Goal: Task Accomplishment & Management: Use online tool/utility

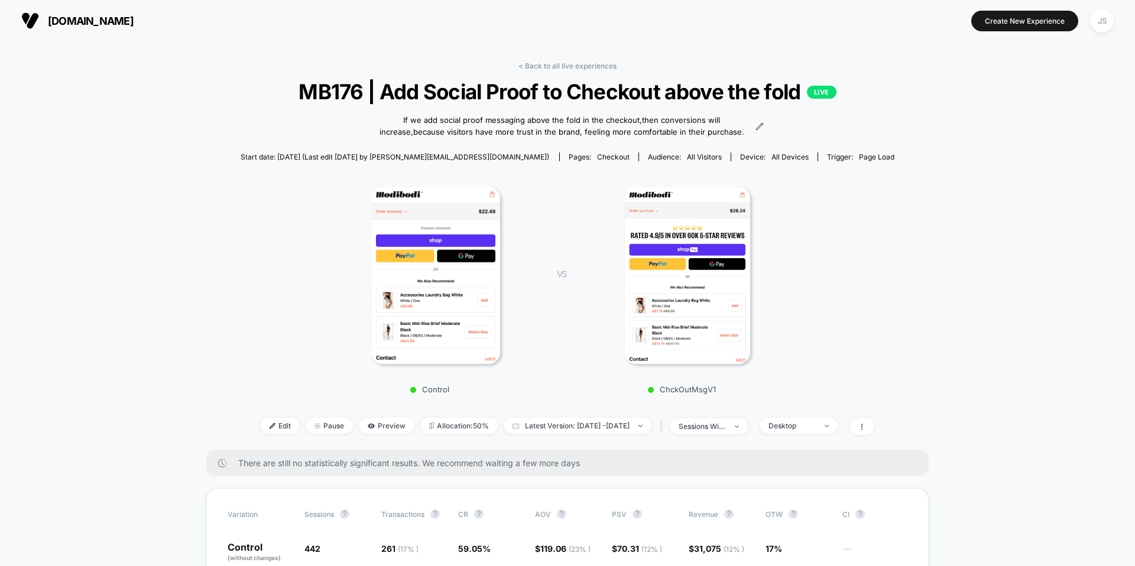
scroll to position [333, 0]
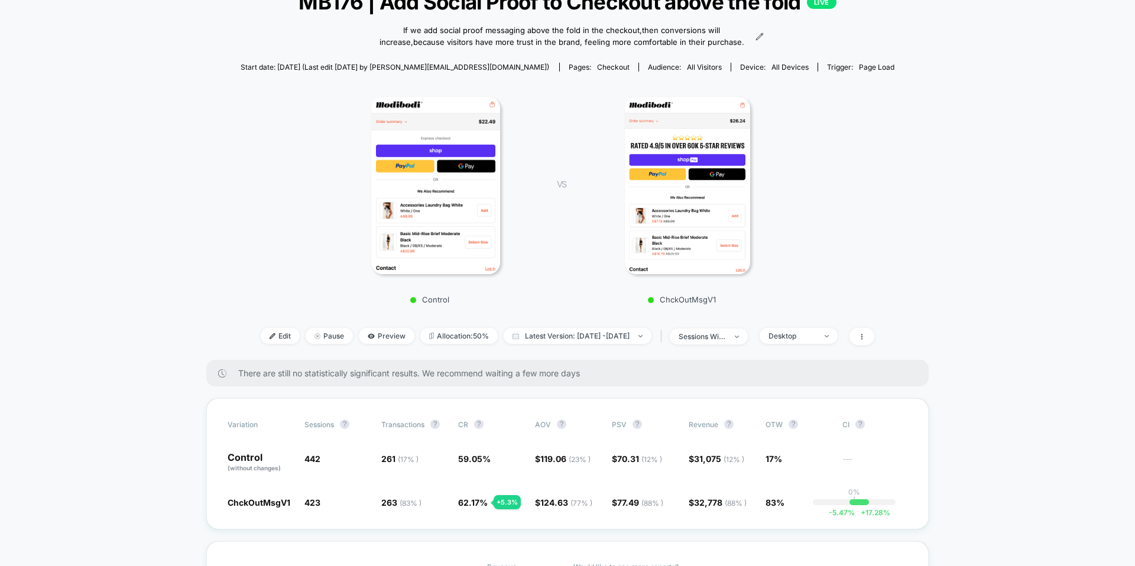
scroll to position [0, 0]
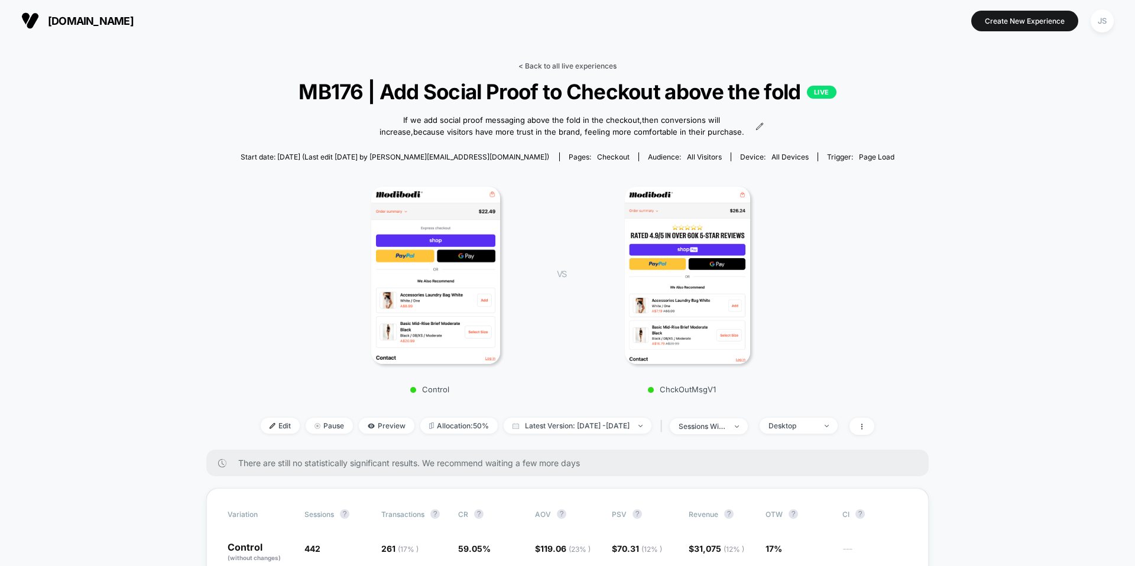
click at [595, 63] on link "< Back to all live experiences" at bounding box center [568, 65] width 98 height 9
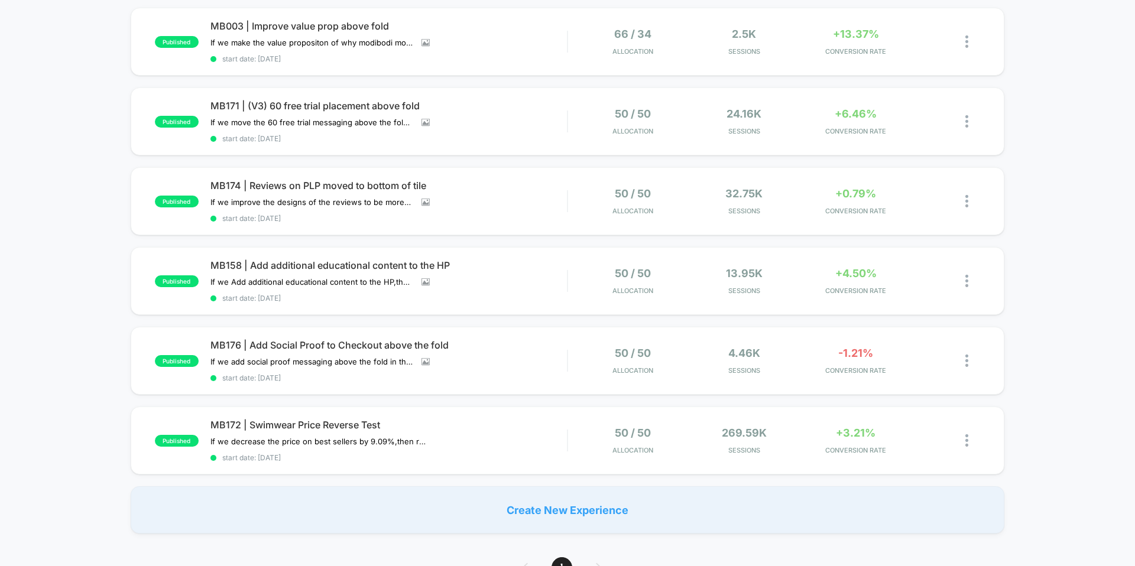
click at [41, 76] on div "published MB003 | Improve value prop above fold If we make the value propositon…" at bounding box center [567, 271] width 1135 height 526
click at [279, 258] on div "published MB158 | Add additional educational content to the HP If we Add additi…" at bounding box center [568, 281] width 874 height 68
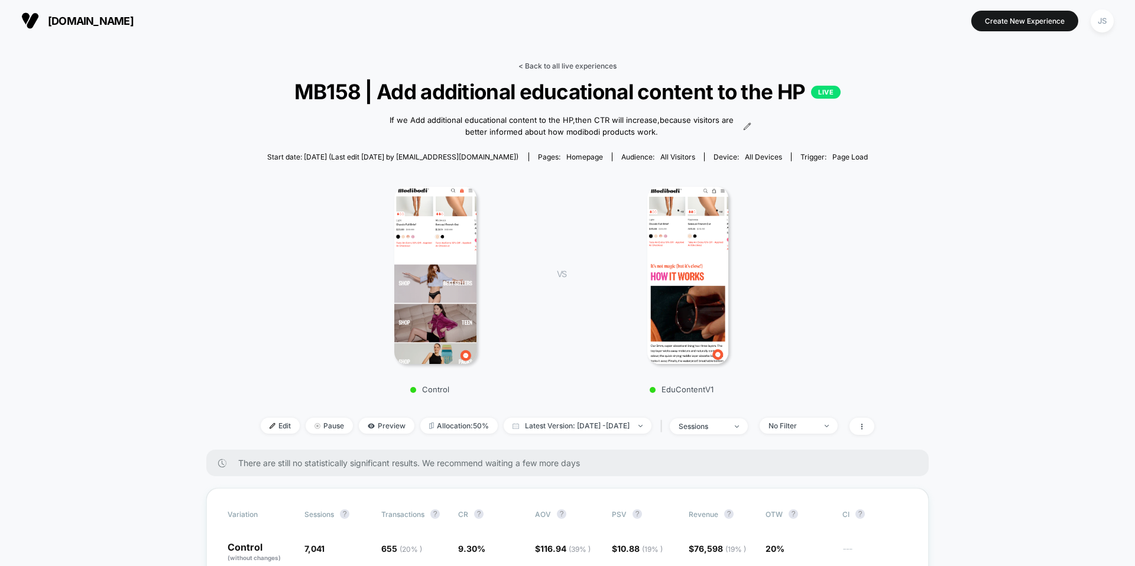
click at [559, 68] on link "< Back to all live experiences" at bounding box center [568, 65] width 98 height 9
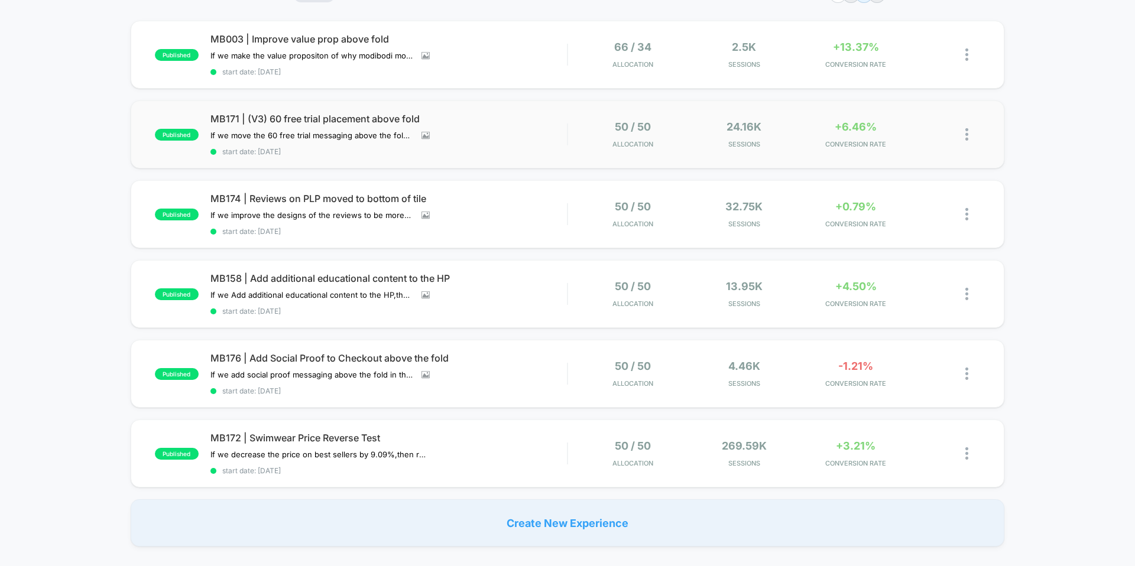
scroll to position [60, 0]
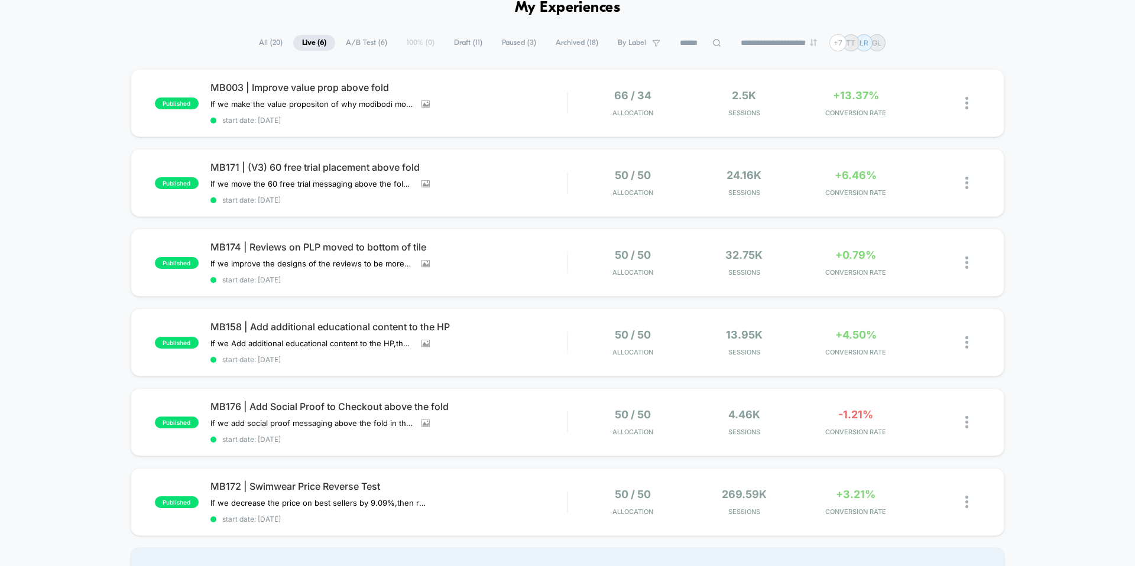
click at [0, 192] on div "published MB003 | Improve value prop above fold If we make the value propositon…" at bounding box center [567, 332] width 1135 height 526
click at [216, 50] on div "**********" at bounding box center [567, 42] width 1135 height 17
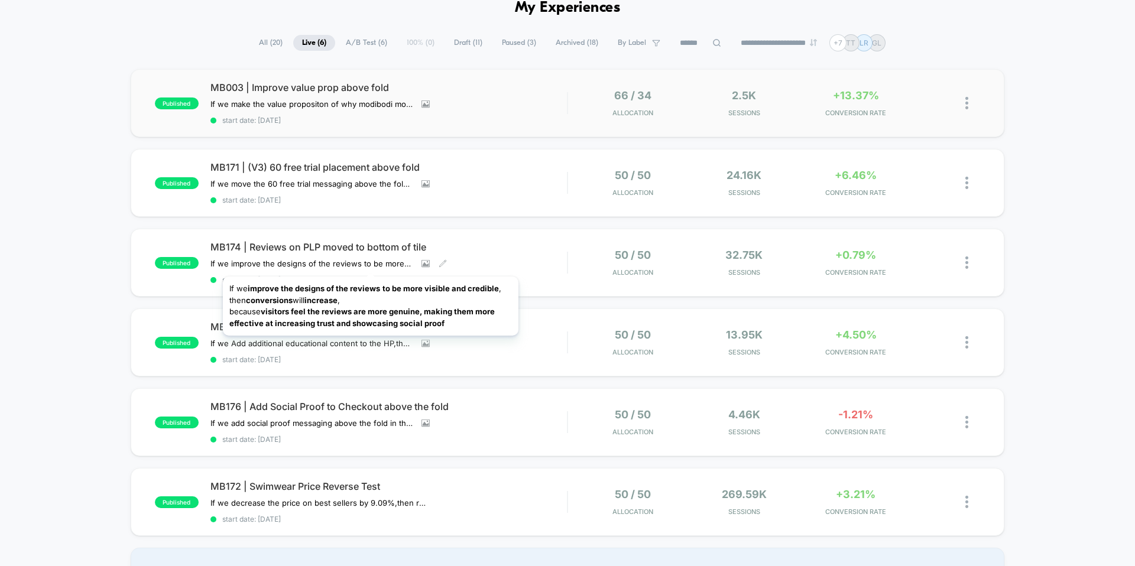
scroll to position [62, 0]
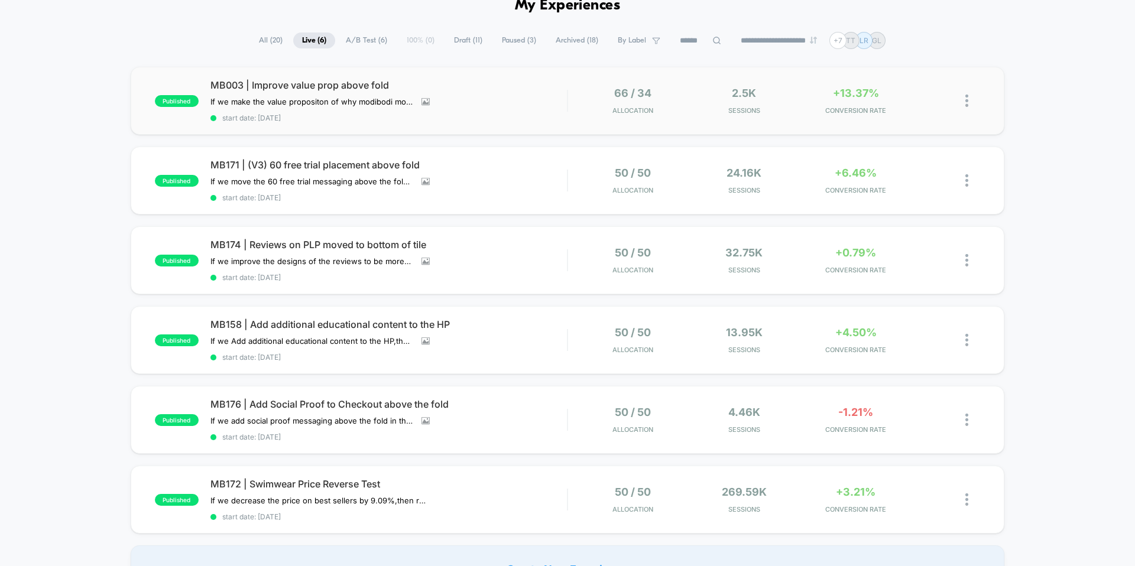
click at [312, 79] on div "published MB003 | Improve value prop above fold If we make the value propositon…" at bounding box center [568, 101] width 874 height 68
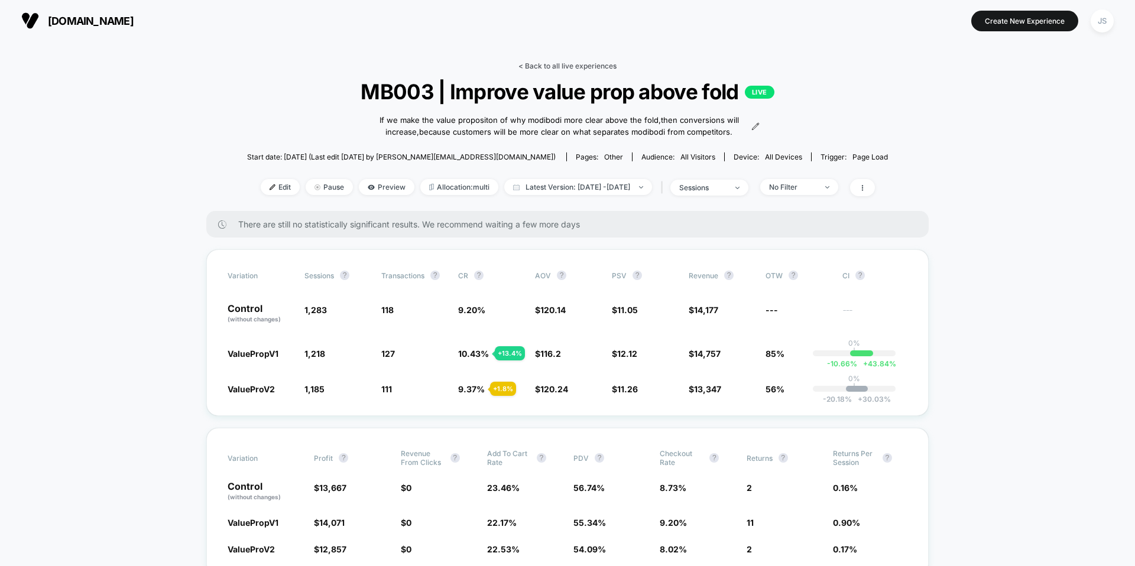
click at [542, 64] on link "< Back to all live experiences" at bounding box center [568, 65] width 98 height 9
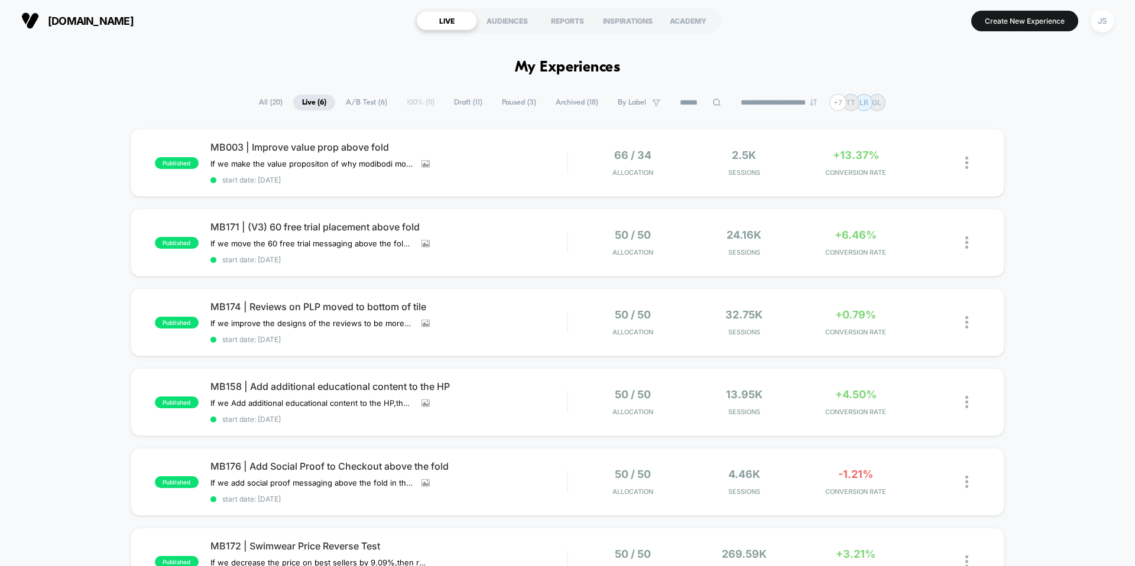
click at [1102, 28] on div "JS" at bounding box center [1102, 20] width 23 height 23
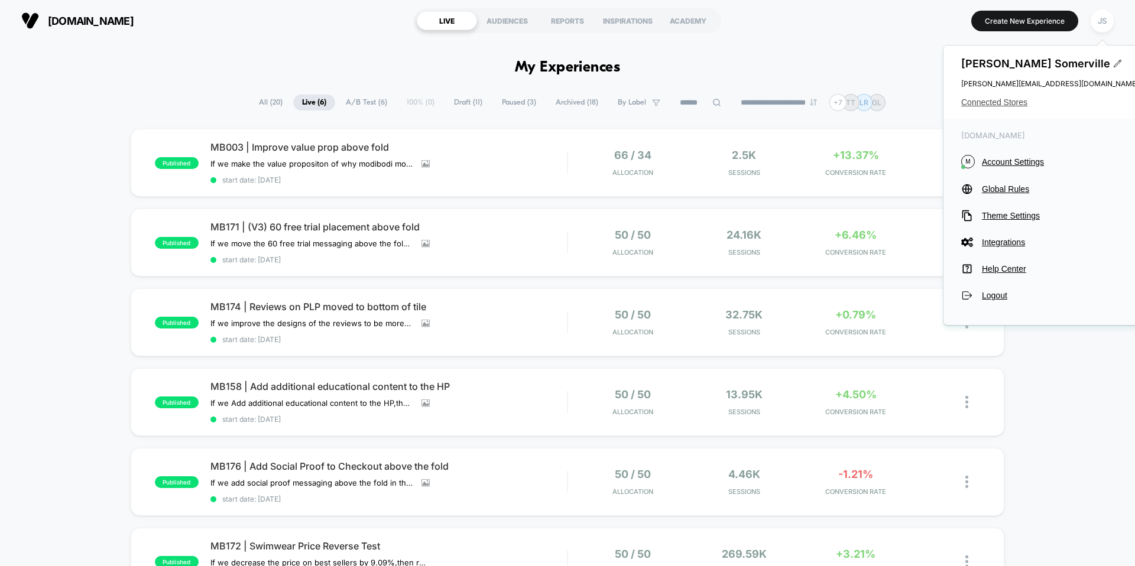
click at [1012, 101] on span "Connected Stores" at bounding box center [1049, 102] width 177 height 9
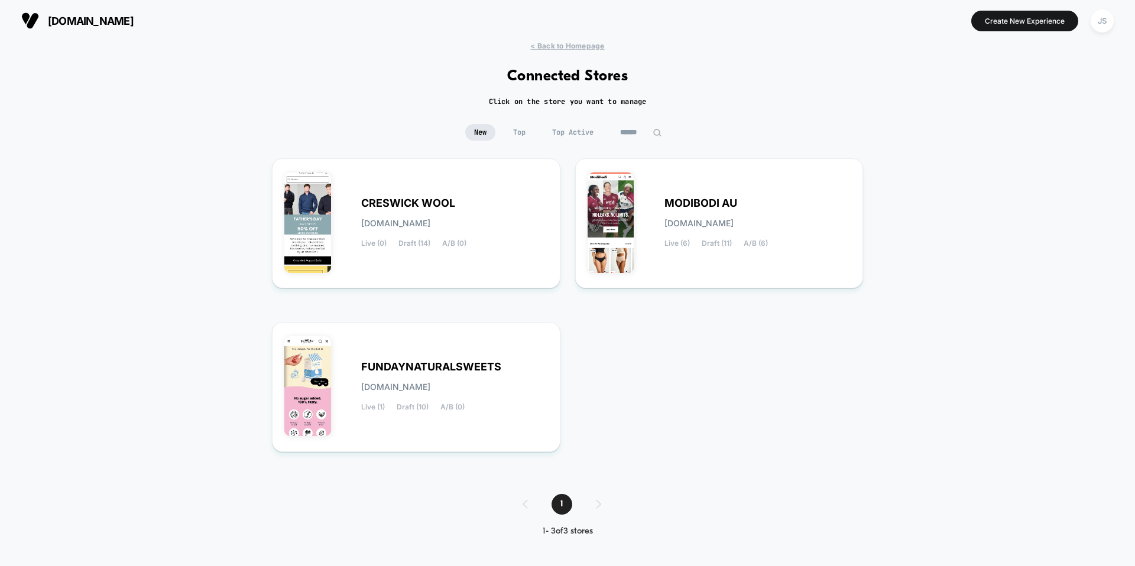
click at [235, 274] on div "< Back to Homepage Connected Stores Click on the store you want to manage New T…" at bounding box center [567, 297] width 1135 height 513
click at [439, 185] on div "CRESWICK WOOL creswick-wool.myshopify.com Live (0) Draft (14) A/B (0)" at bounding box center [416, 223] width 264 height 105
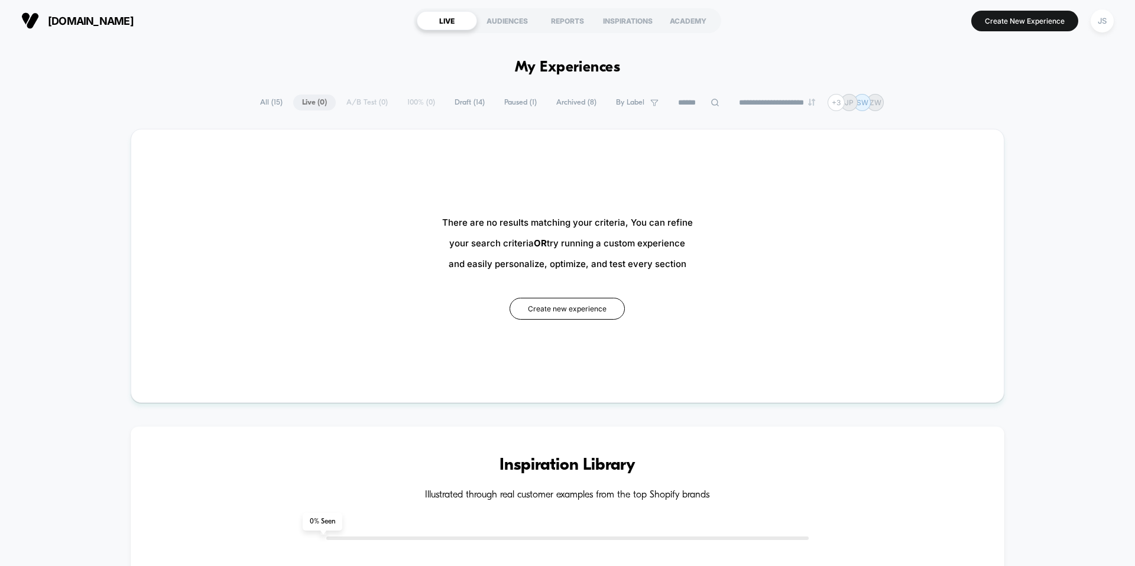
click at [462, 103] on span "Draft ( 14 )" at bounding box center [470, 103] width 48 height 16
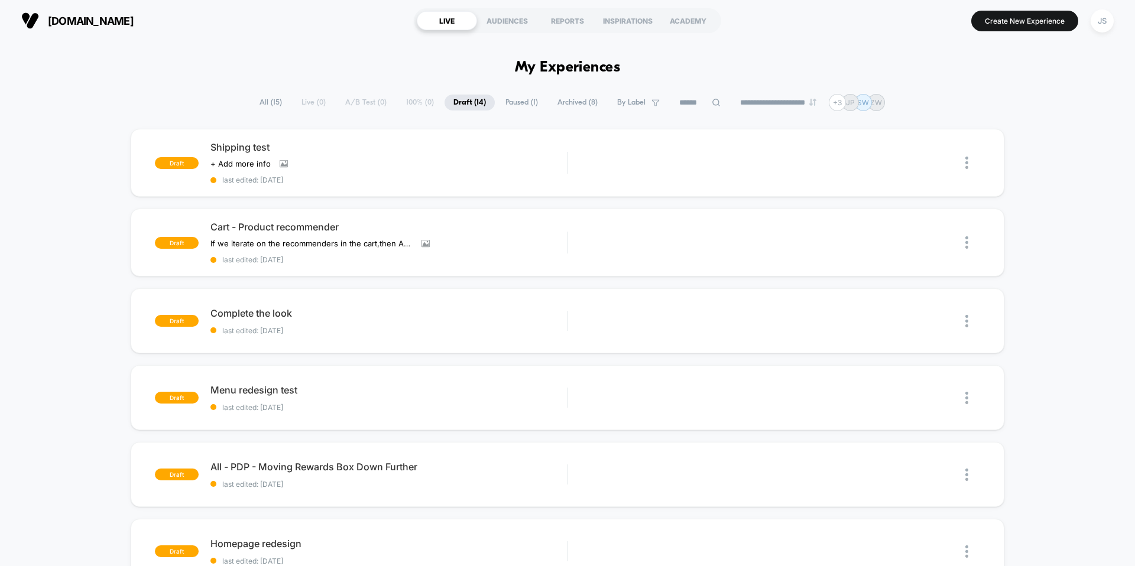
click at [507, 107] on span "Paused ( 1 )" at bounding box center [522, 103] width 50 height 16
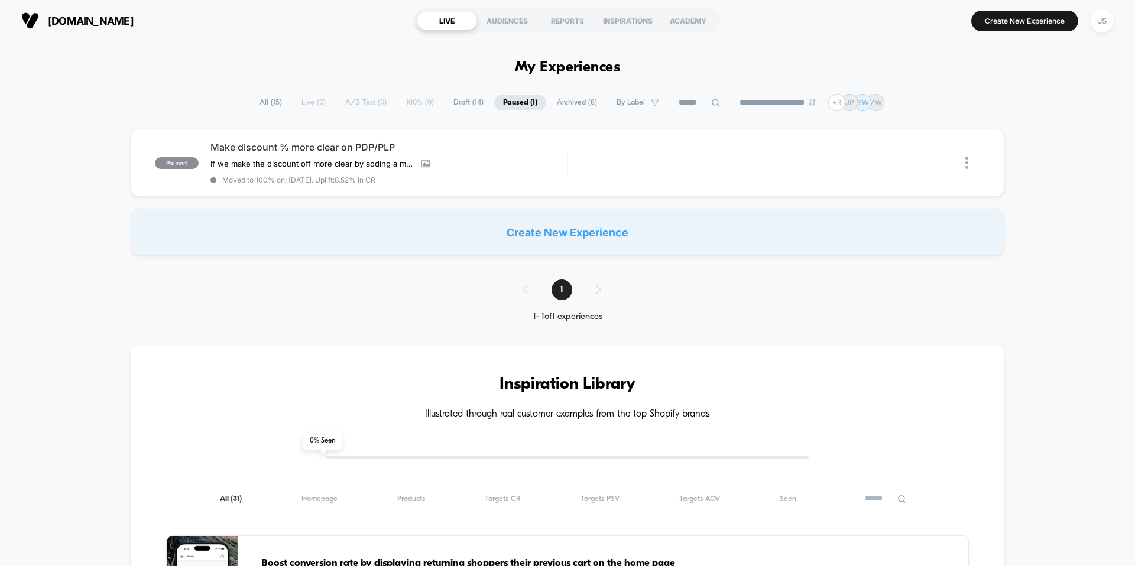
click at [471, 103] on span "Draft ( 14 )" at bounding box center [469, 103] width 48 height 16
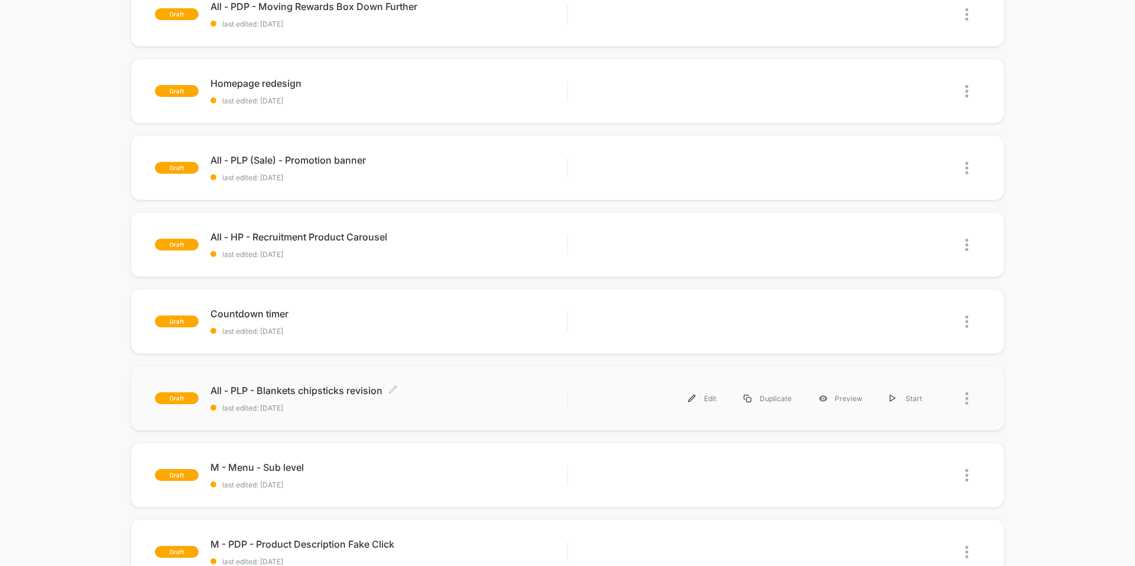
scroll to position [582, 0]
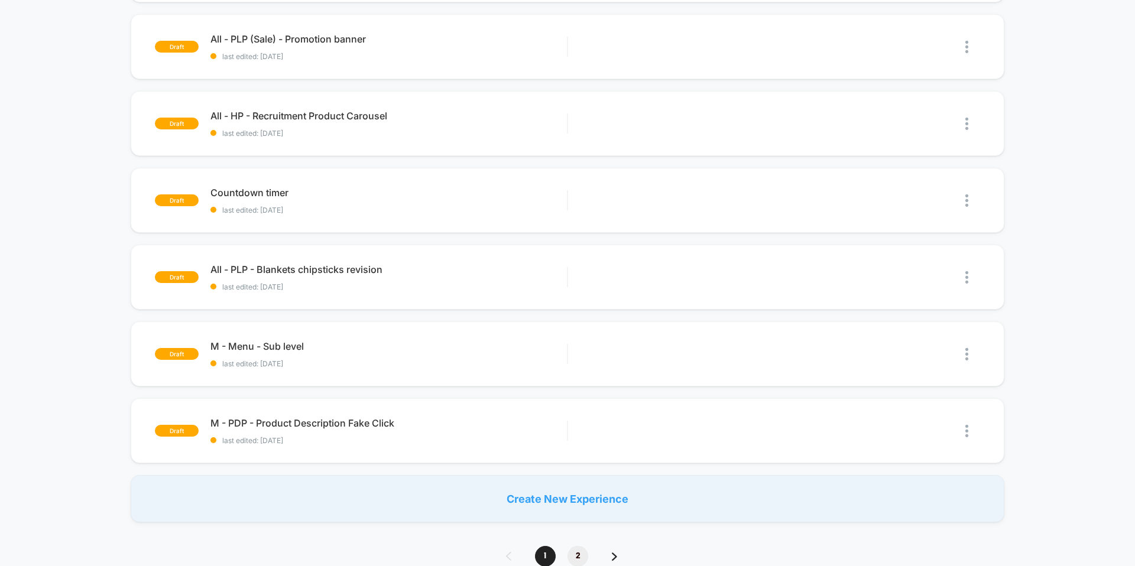
click at [583, 553] on span "2" at bounding box center [578, 556] width 21 height 21
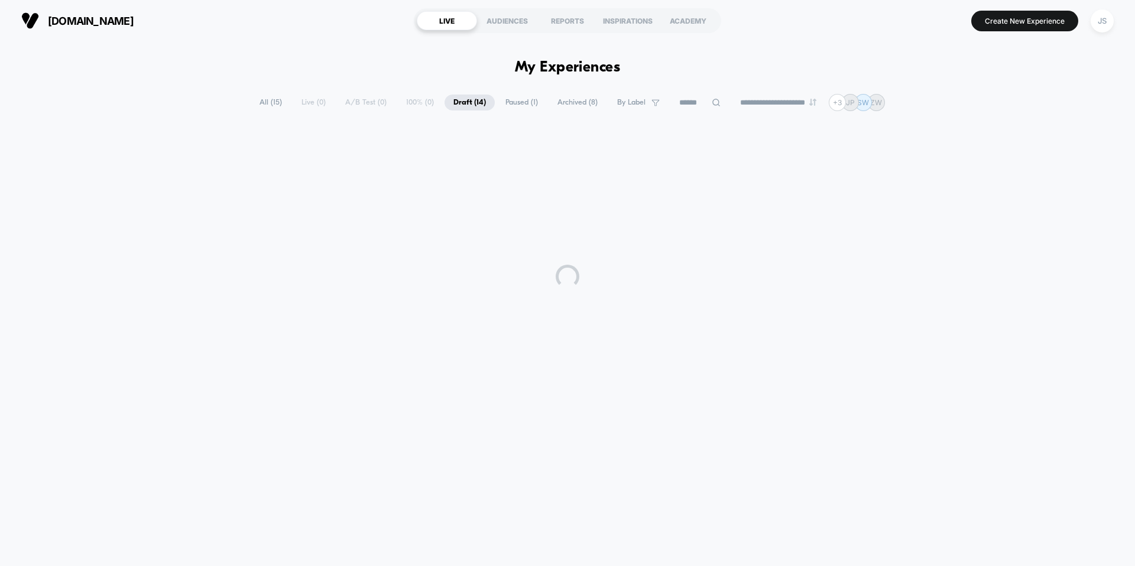
scroll to position [0, 0]
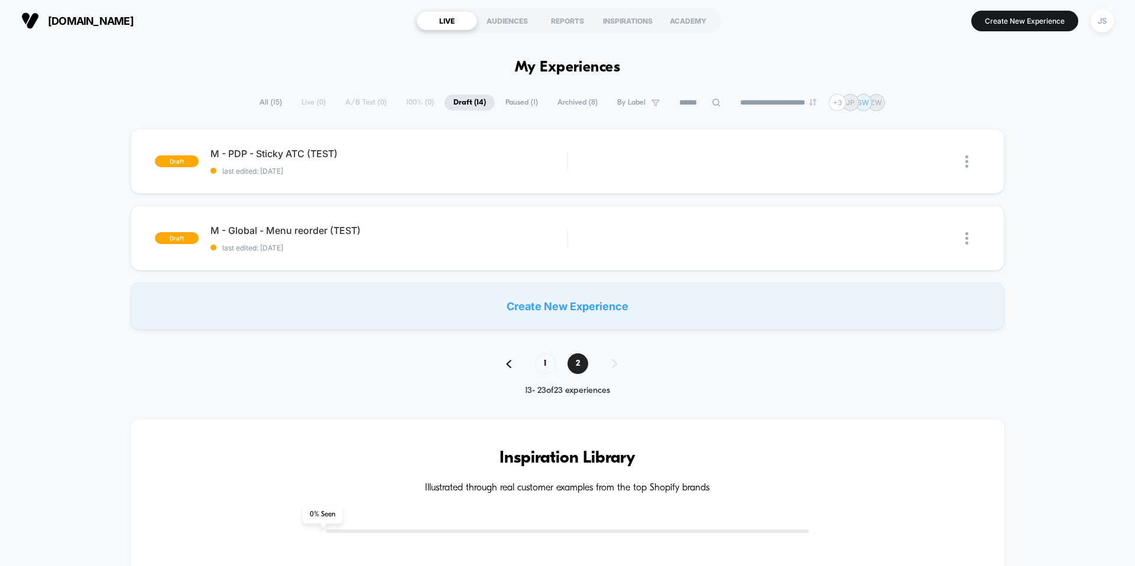
click at [1088, 20] on button "JS" at bounding box center [1102, 21] width 30 height 24
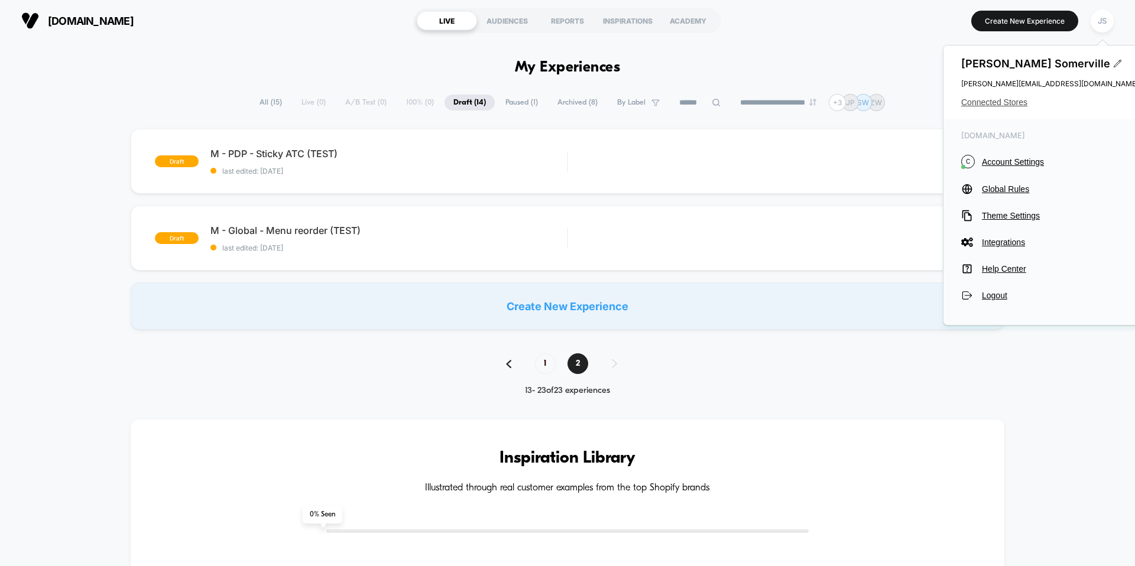
click at [1008, 99] on span "Connected Stores" at bounding box center [1049, 102] width 177 height 9
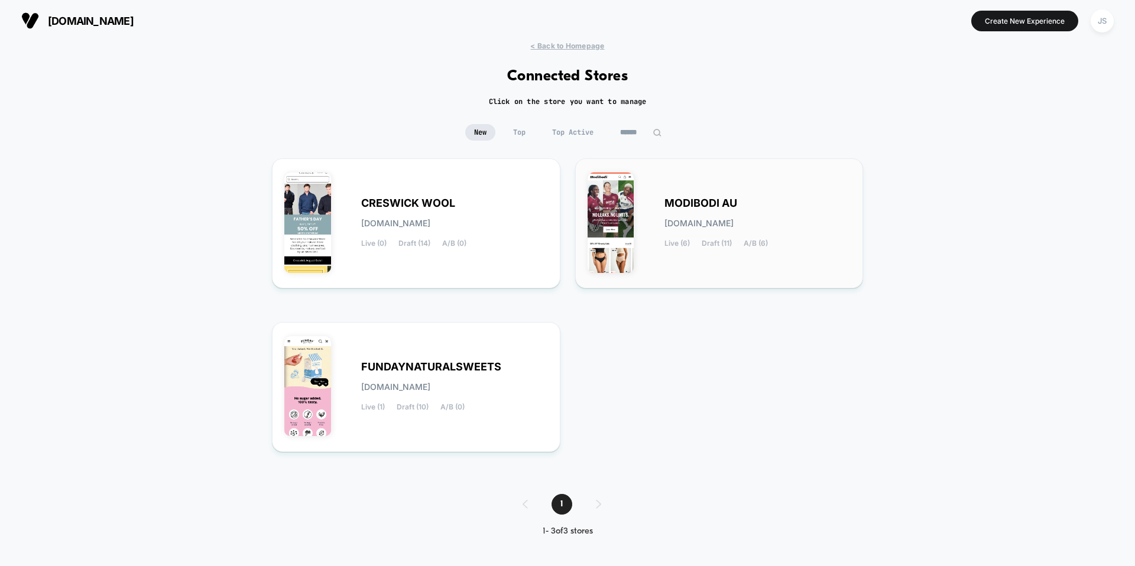
click at [647, 205] on div "MODIBODI AU [DOMAIN_NAME] Live (6) Draft (11) A/B (6)" at bounding box center [720, 223] width 264 height 105
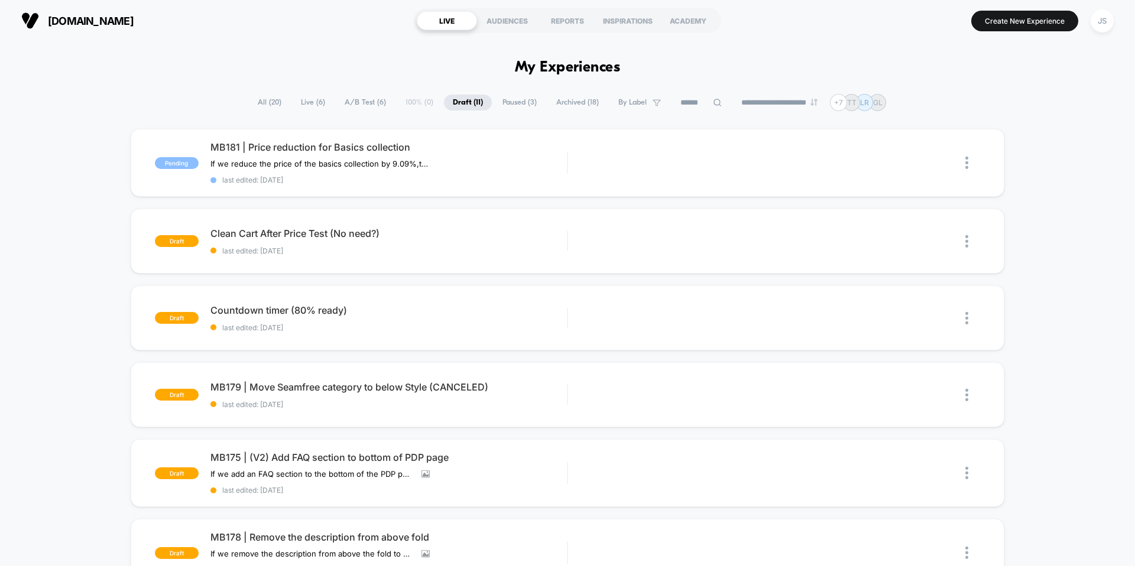
click at [303, 96] on span "Live ( 6 )" at bounding box center [313, 103] width 42 height 16
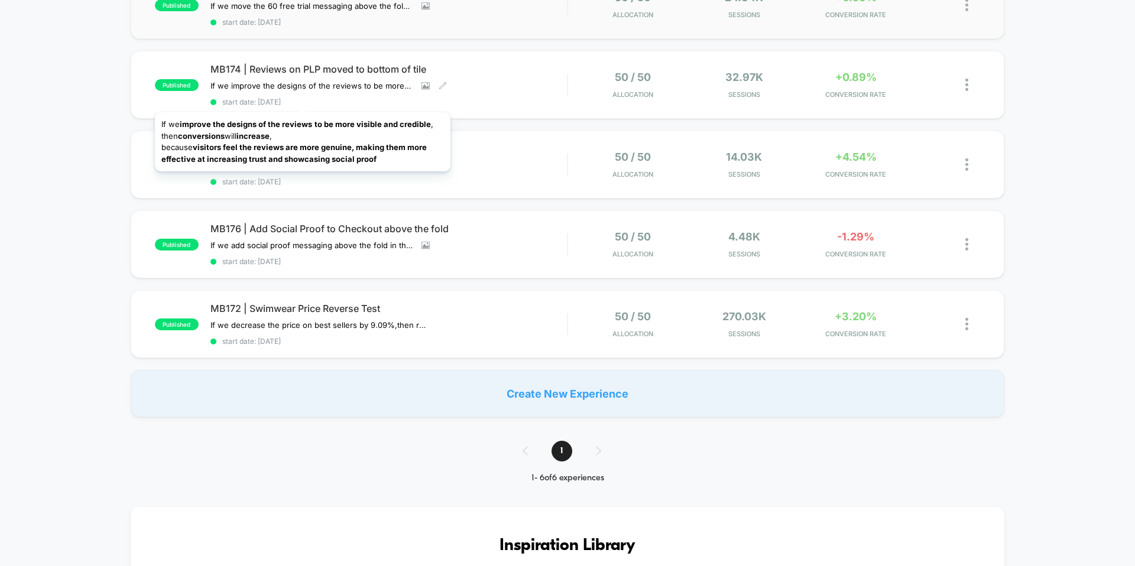
scroll to position [239, 0]
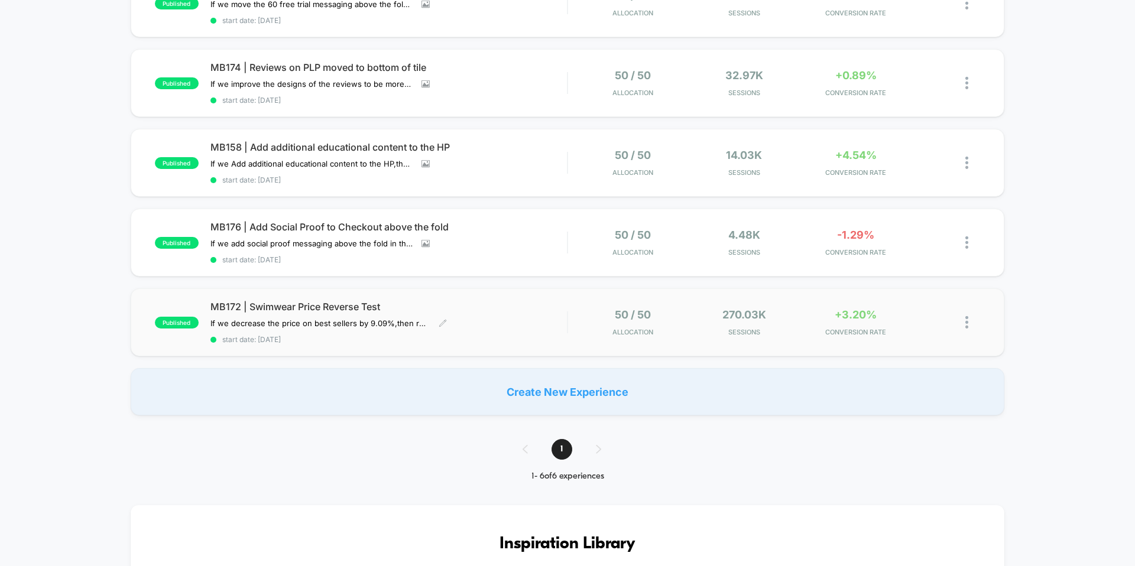
click at [289, 306] on span "MB172 | Swimwear Price Reverse Test" at bounding box center [388, 307] width 357 height 12
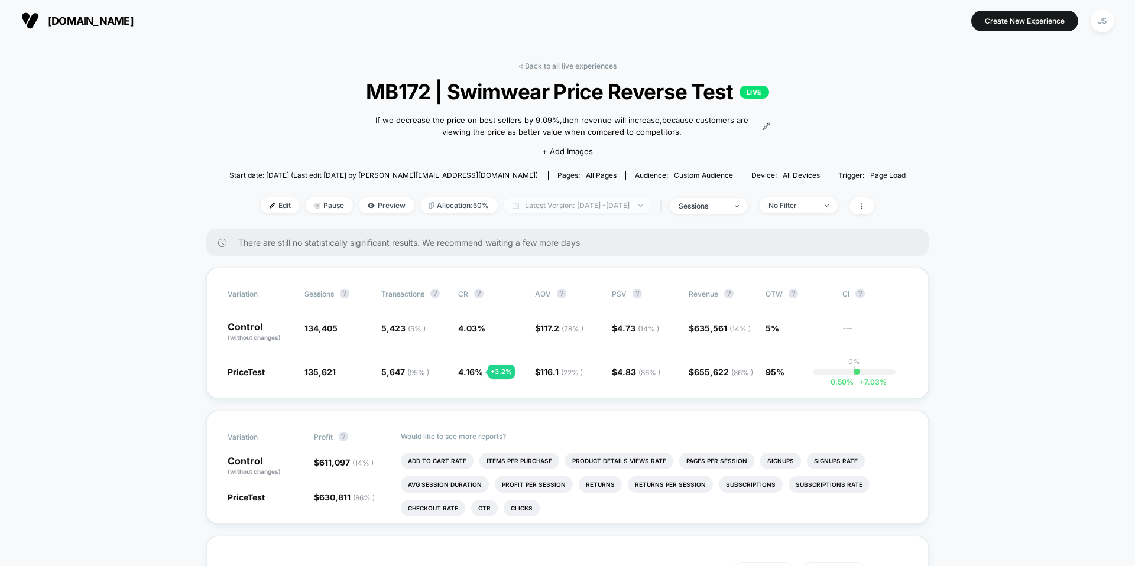
click at [575, 208] on span "Latest Version: Aug 20, 2025 - Sep 15, 2025" at bounding box center [578, 205] width 148 height 16
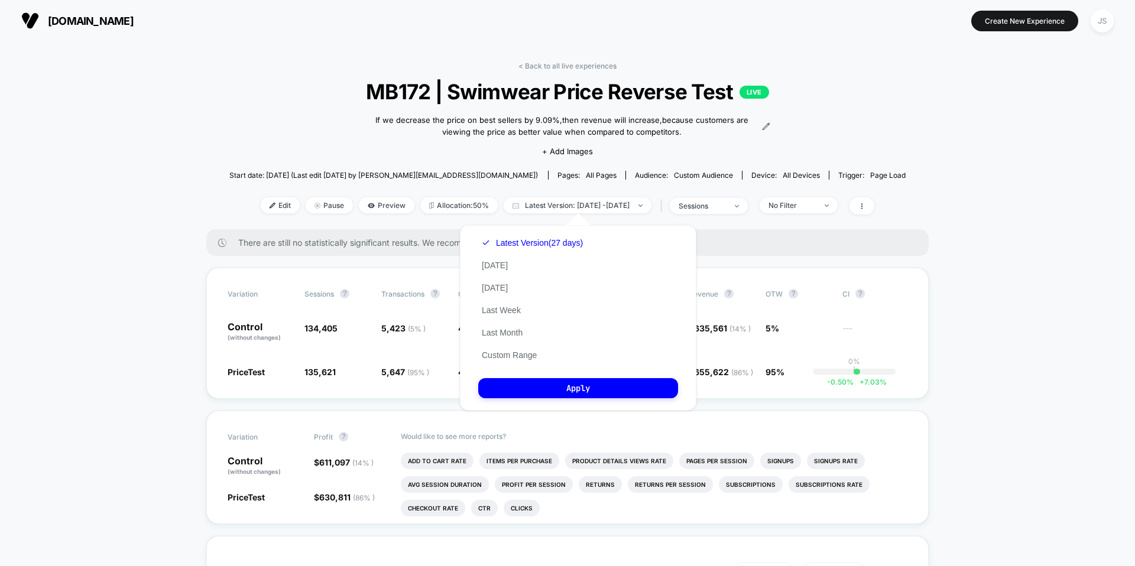
click at [741, 243] on span "There are still no statistically significant results. We recommend waiting a fe…" at bounding box center [571, 243] width 667 height 10
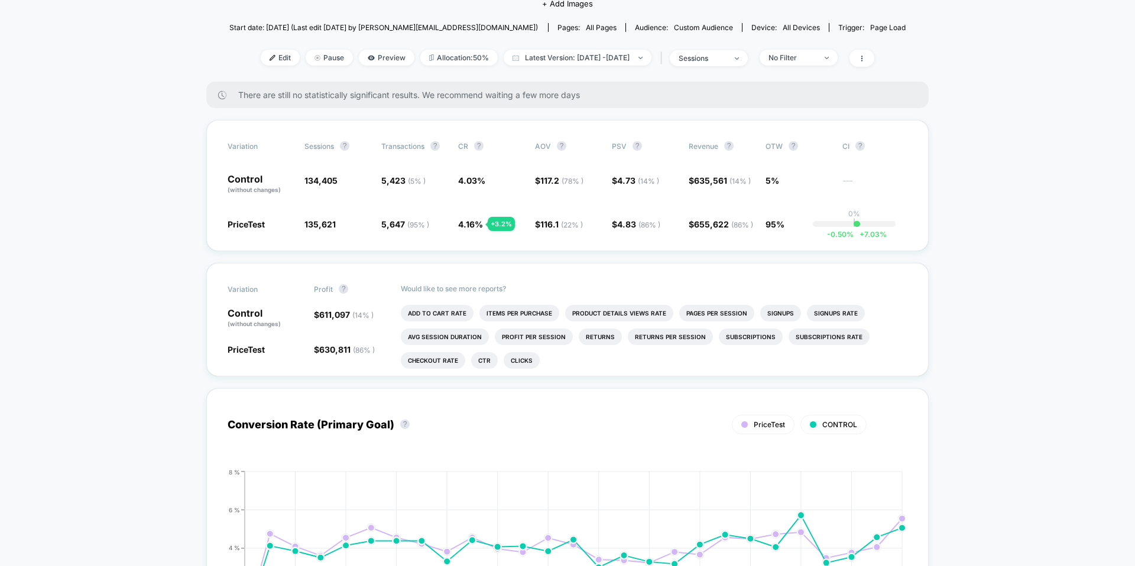
scroll to position [164, 0]
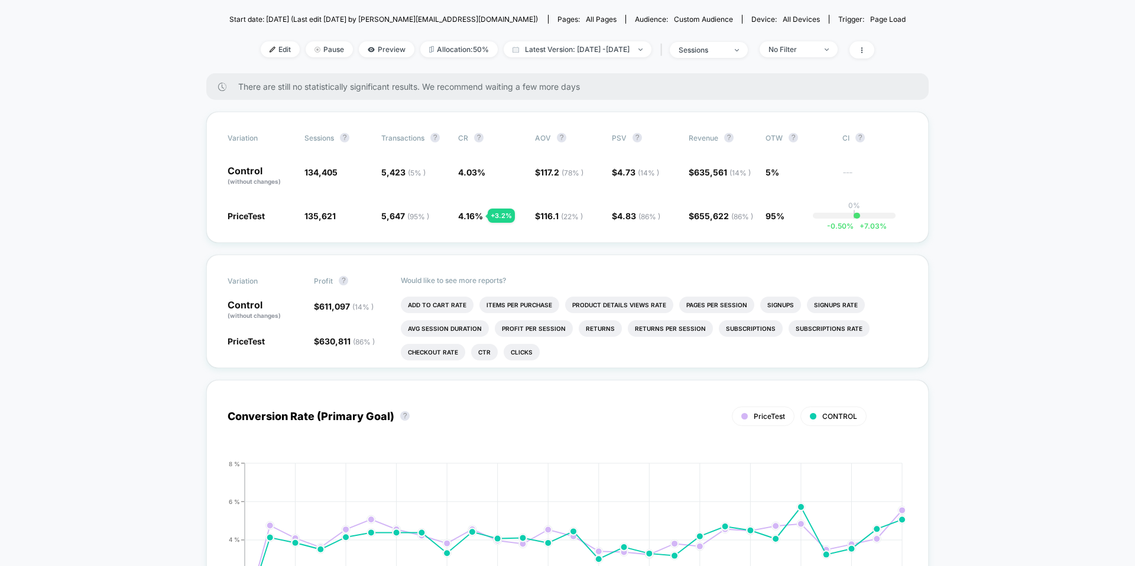
scroll to position [150, 0]
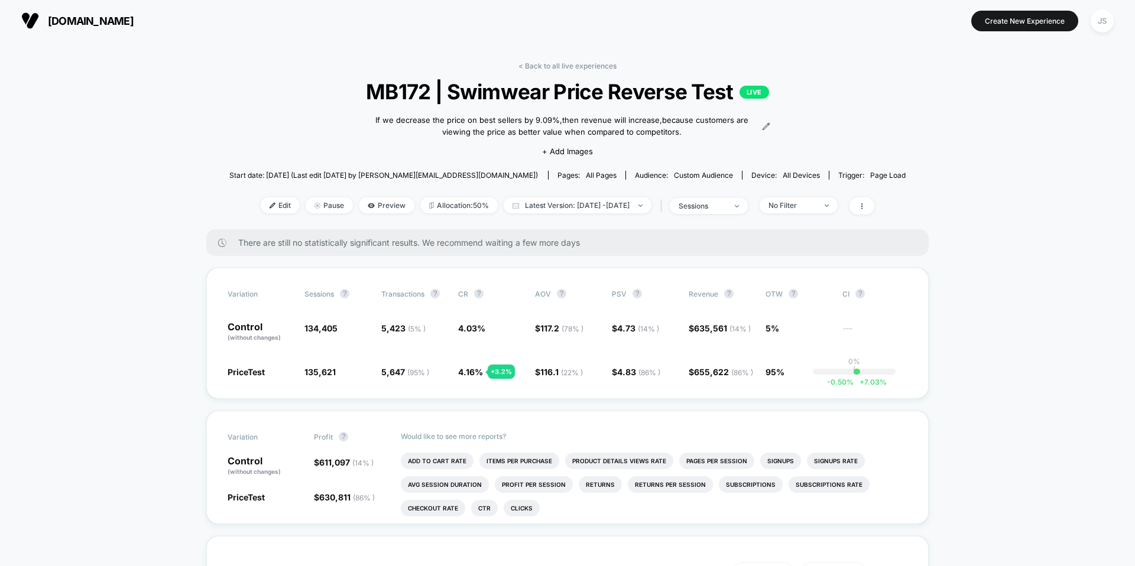
click at [568, 64] on link "< Back to all live experiences" at bounding box center [568, 65] width 98 height 9
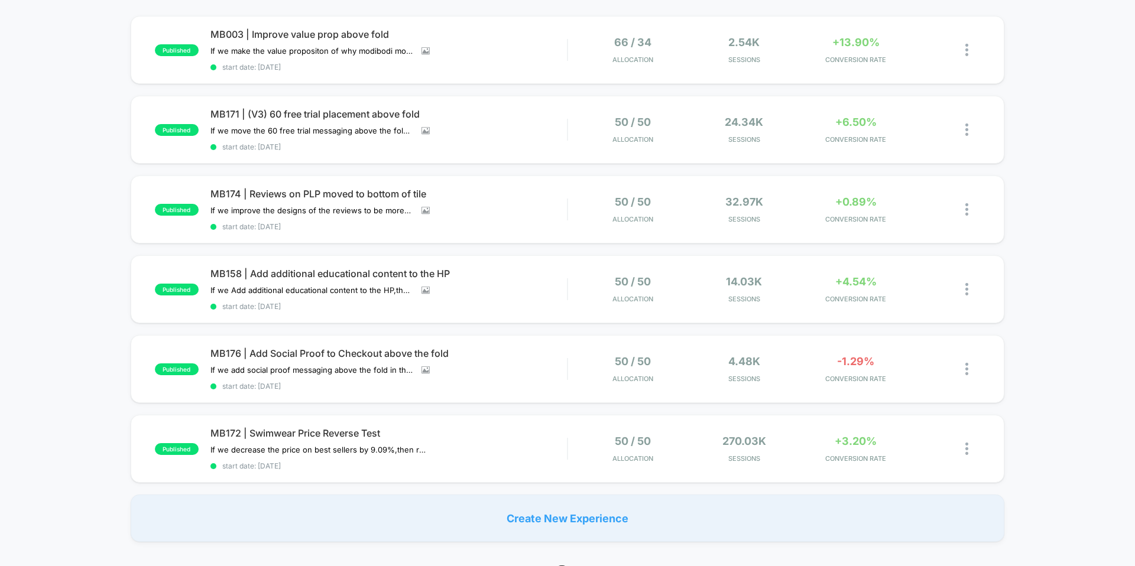
scroll to position [89, 0]
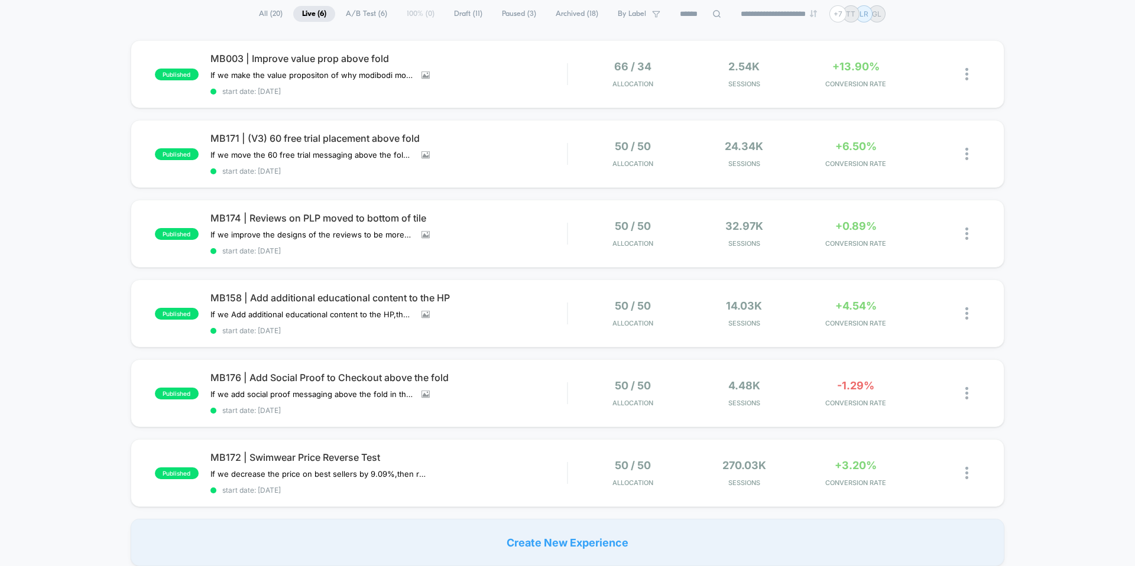
click at [308, 364] on div "published MB176 | Add Social Proof to Checkout above the fold If we add social …" at bounding box center [568, 393] width 874 height 68
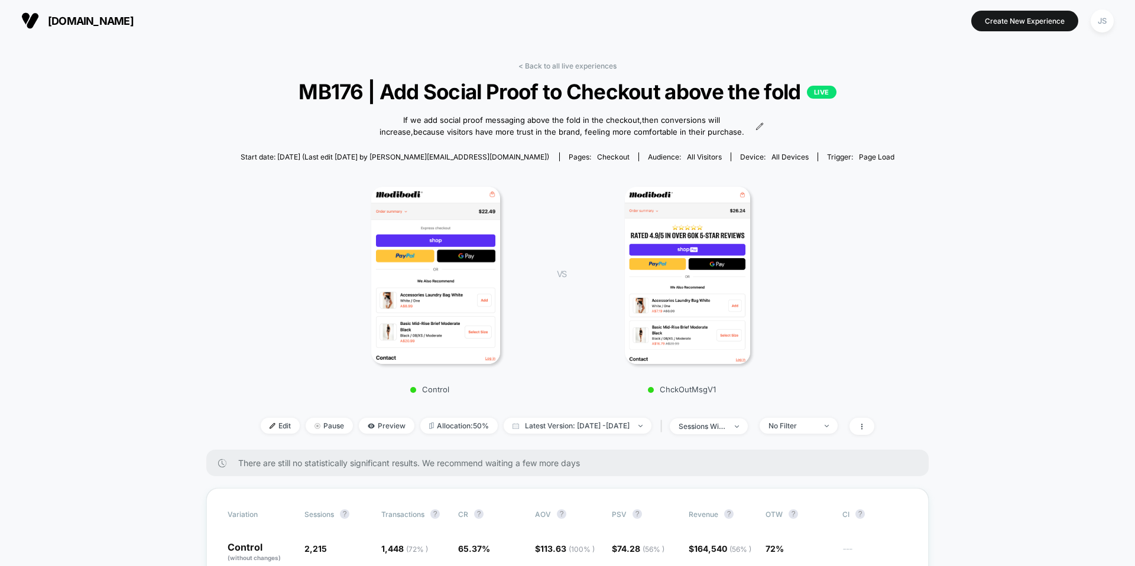
scroll to position [151, 0]
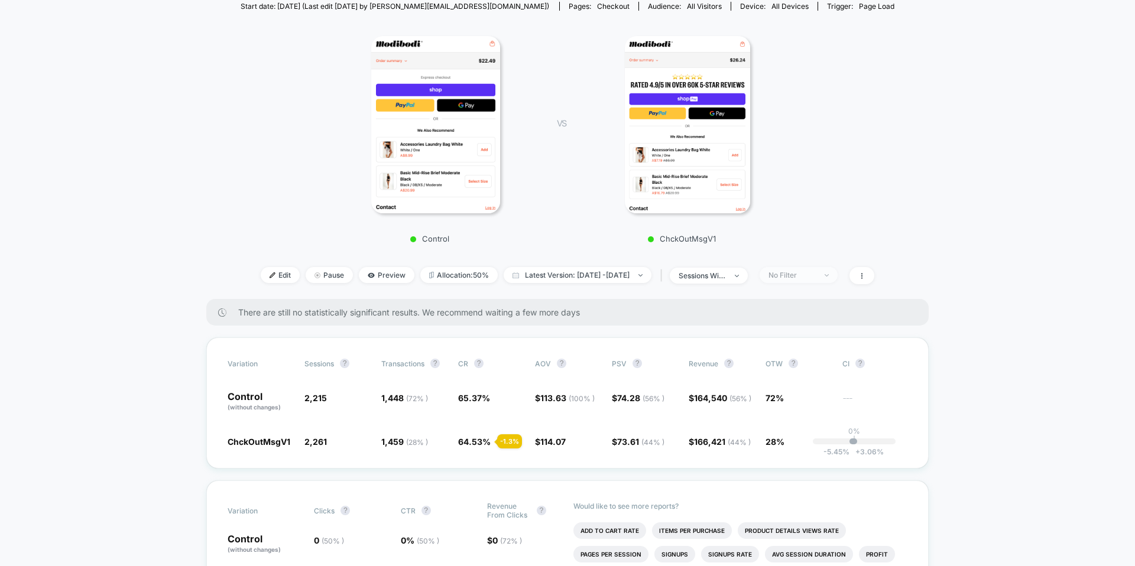
click at [810, 275] on div "No Filter" at bounding box center [792, 275] width 47 height 9
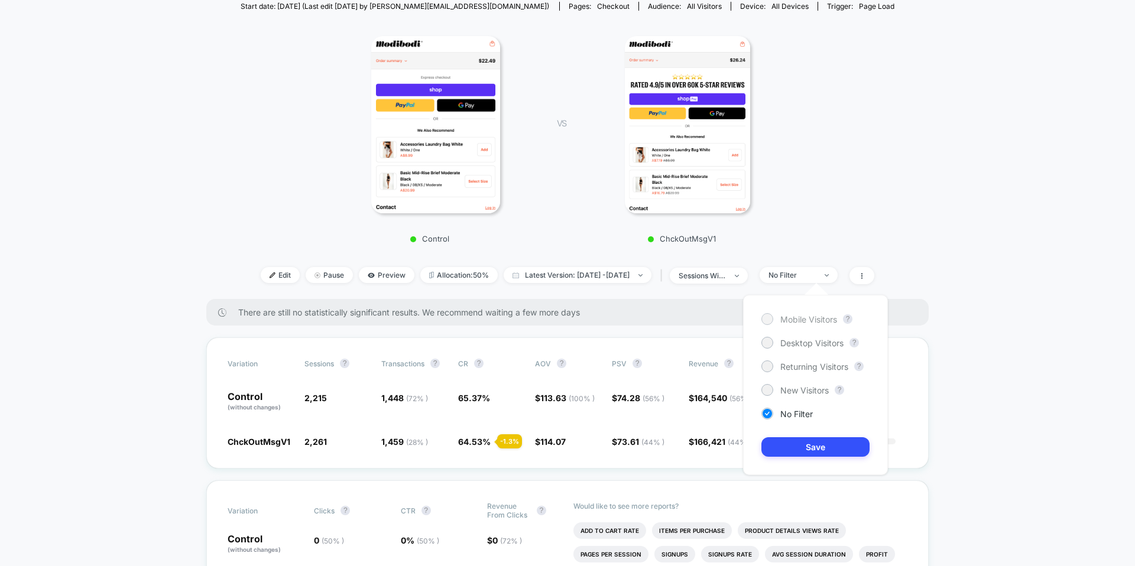
click at [799, 320] on span "Mobile Visitors" at bounding box center [808, 320] width 57 height 10
click at [786, 441] on button "Save" at bounding box center [815, 448] width 108 height 20
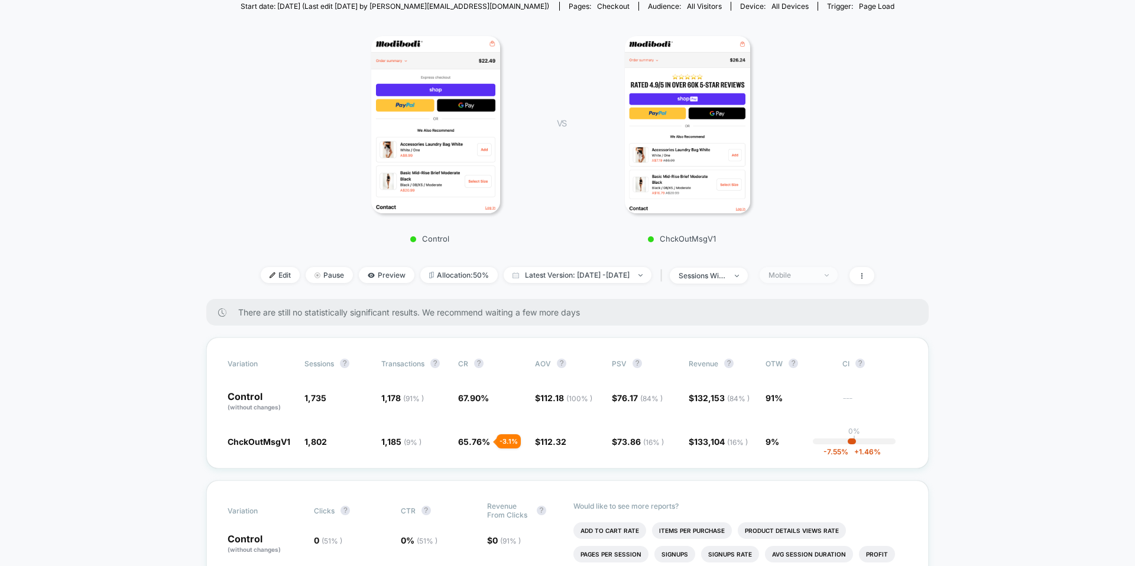
click at [808, 278] on div "Mobile" at bounding box center [792, 275] width 47 height 9
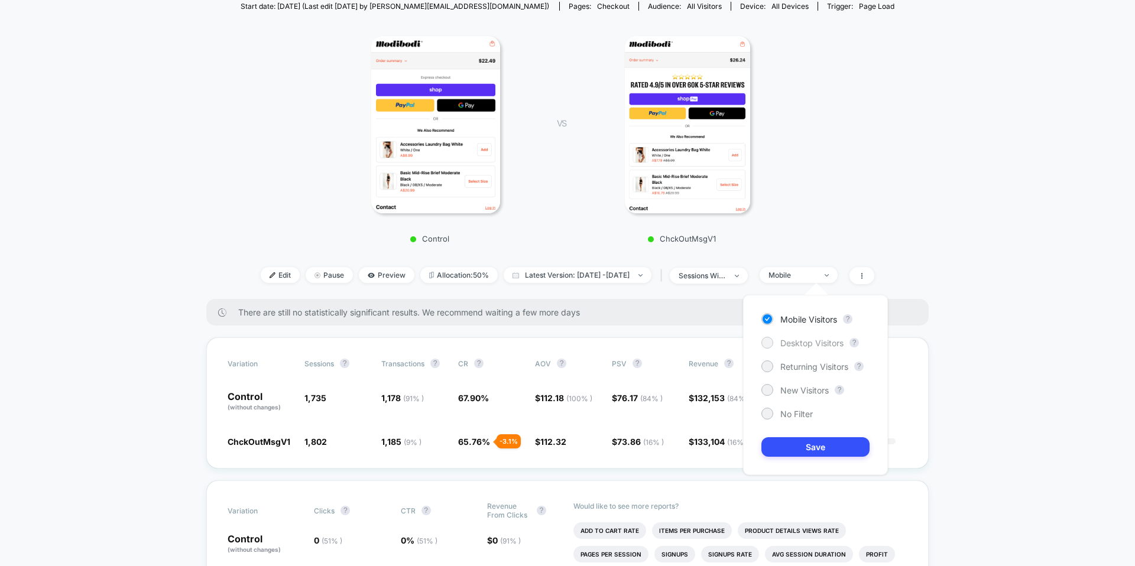
click at [802, 341] on span "Desktop Visitors" at bounding box center [811, 343] width 63 height 10
click at [808, 446] on button "Save" at bounding box center [815, 448] width 108 height 20
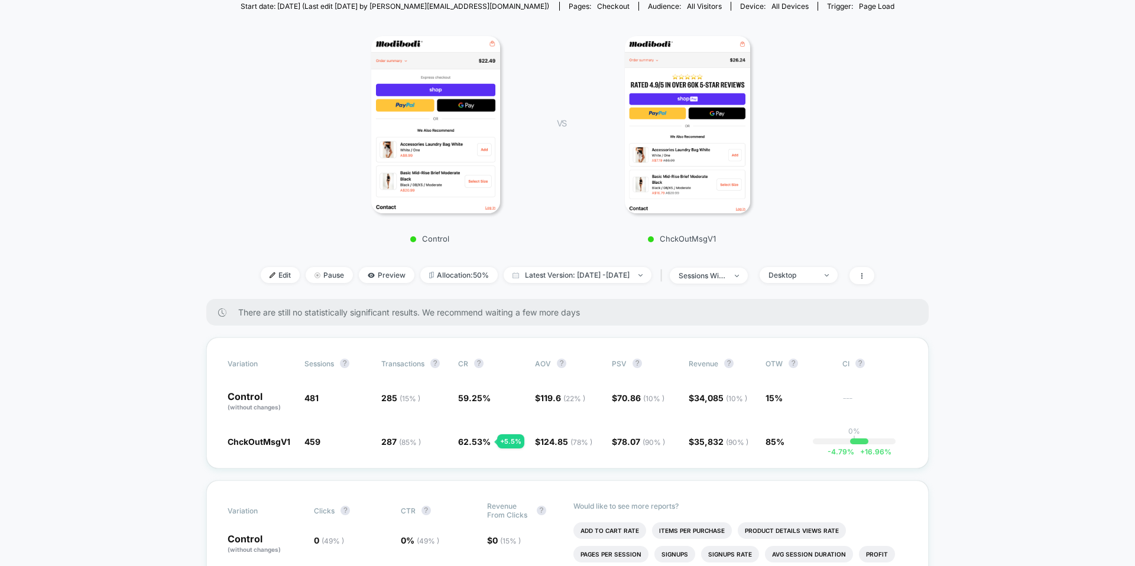
click at [844, 236] on div "Control VS ChckOutMsgV1" at bounding box center [562, 135] width 654 height 227
click at [607, 285] on div "< Back to all live experiences MB176 | Add Social Proof to Checkout above the f…" at bounding box center [568, 105] width 654 height 388
click at [608, 277] on span "Latest Version: Sep 4, 2025 - Sep 15, 2025" at bounding box center [578, 275] width 148 height 16
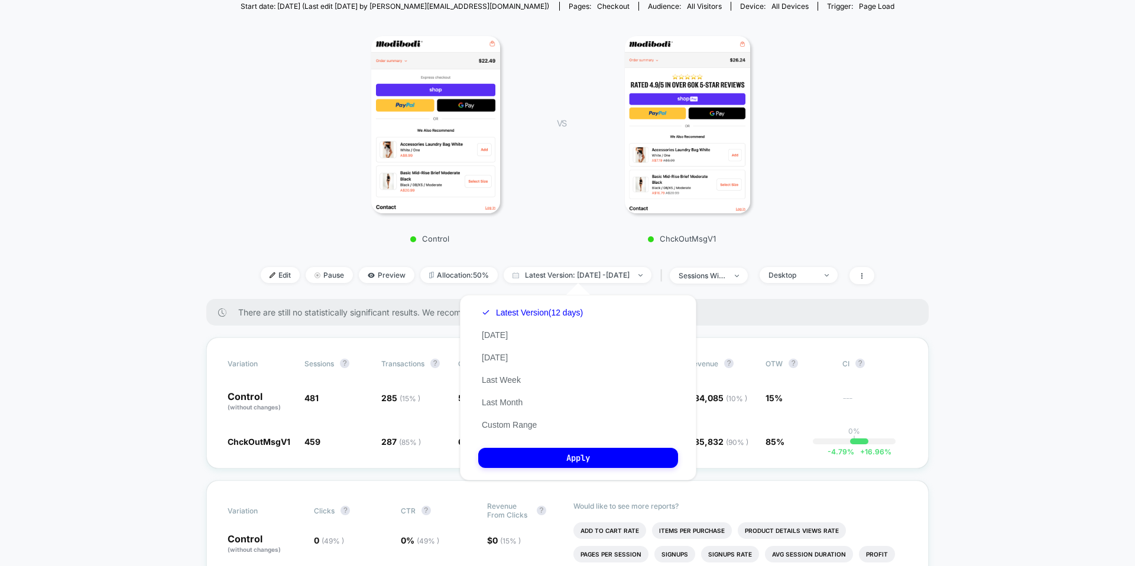
click at [579, 260] on div "< Back to all live experiences MB176 | Add Social Proof to Checkout above the f…" at bounding box center [568, 105] width 654 height 388
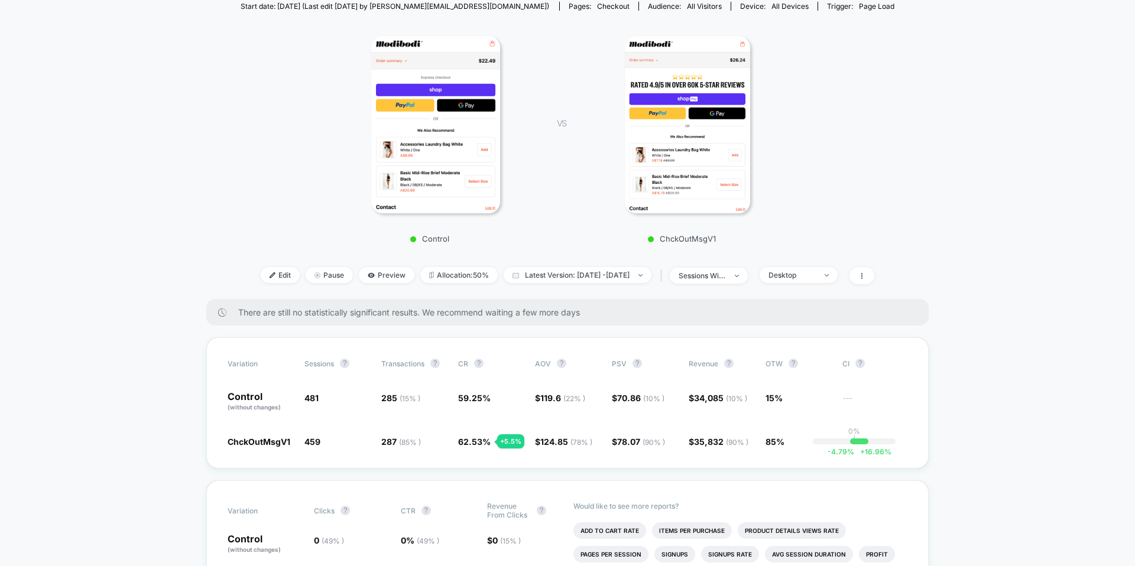
click at [817, 66] on div "Control VS ChckOutMsgV1" at bounding box center [562, 135] width 654 height 227
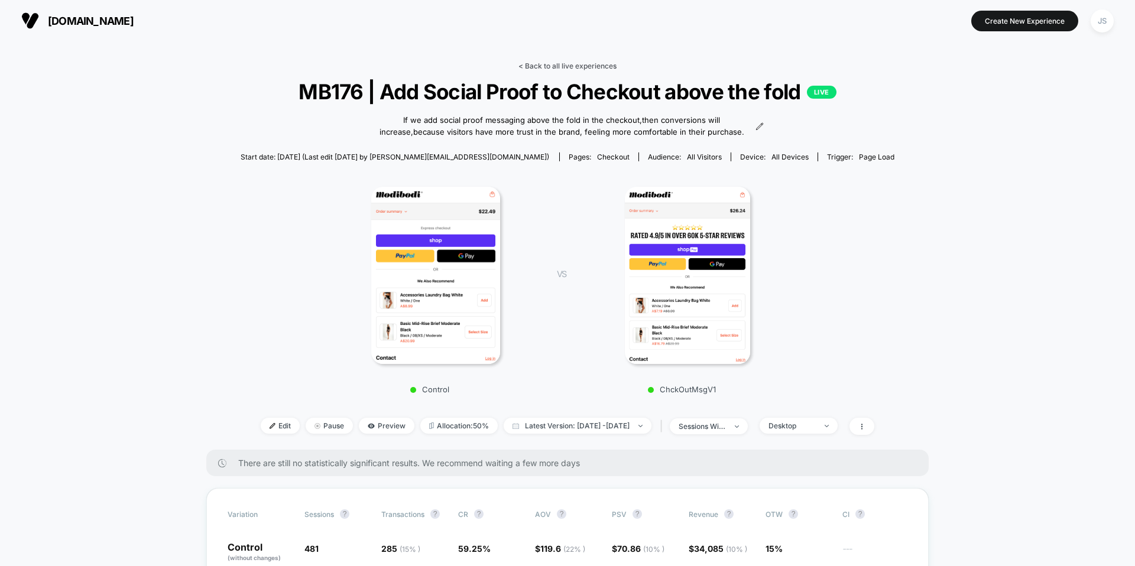
click at [569, 65] on link "< Back to all live experiences" at bounding box center [568, 65] width 98 height 9
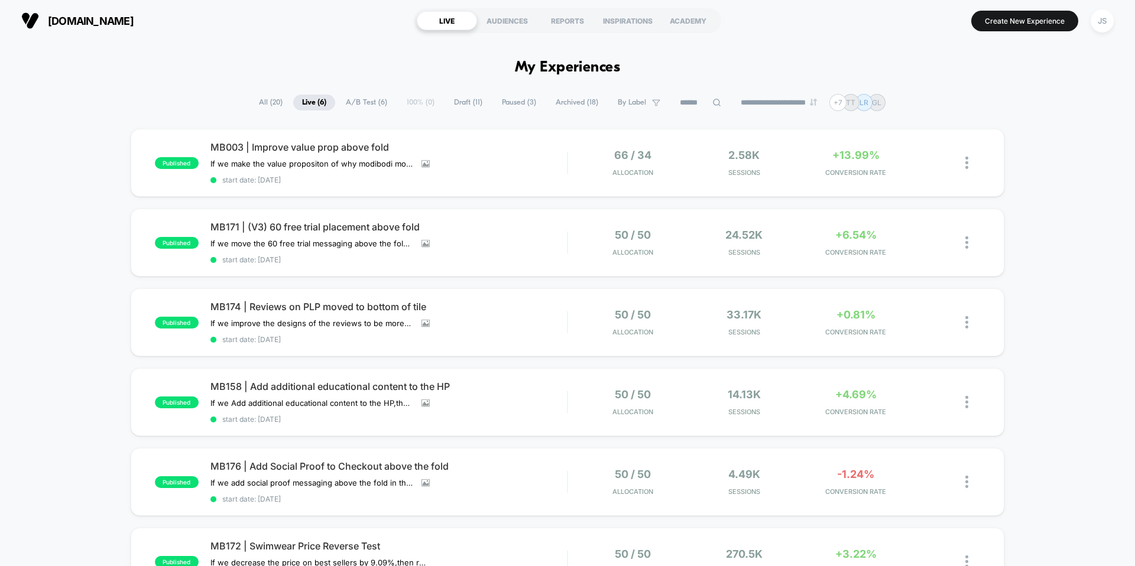
click at [79, 149] on div "published MB003 | Improve value prop above fold If we make the value propositon…" at bounding box center [567, 392] width 1135 height 526
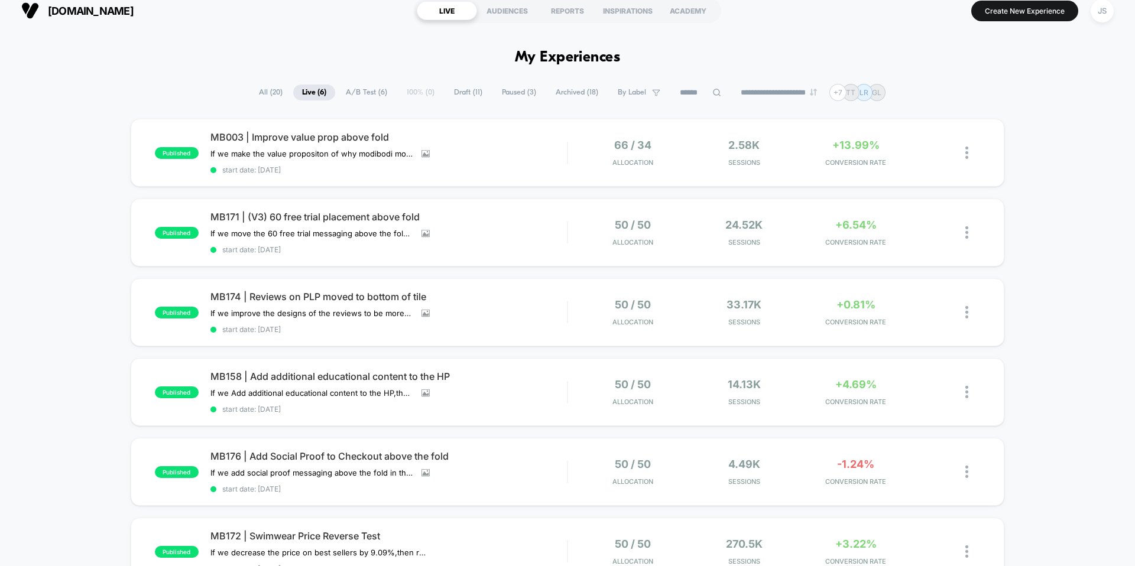
scroll to position [14, 0]
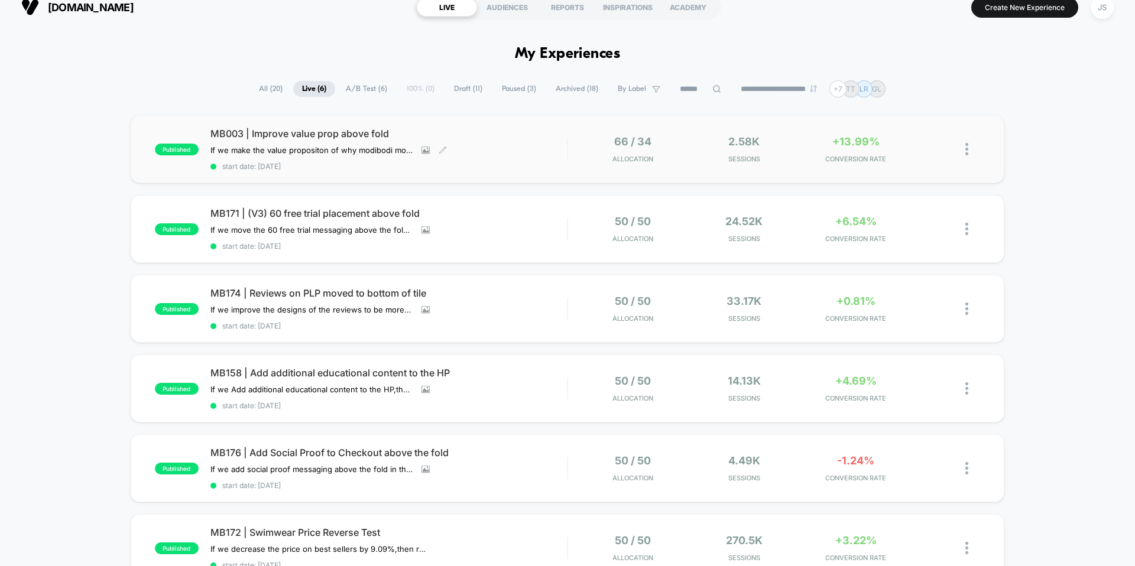
click at [216, 134] on span "MB003 | Improve value prop above fold" at bounding box center [388, 134] width 357 height 12
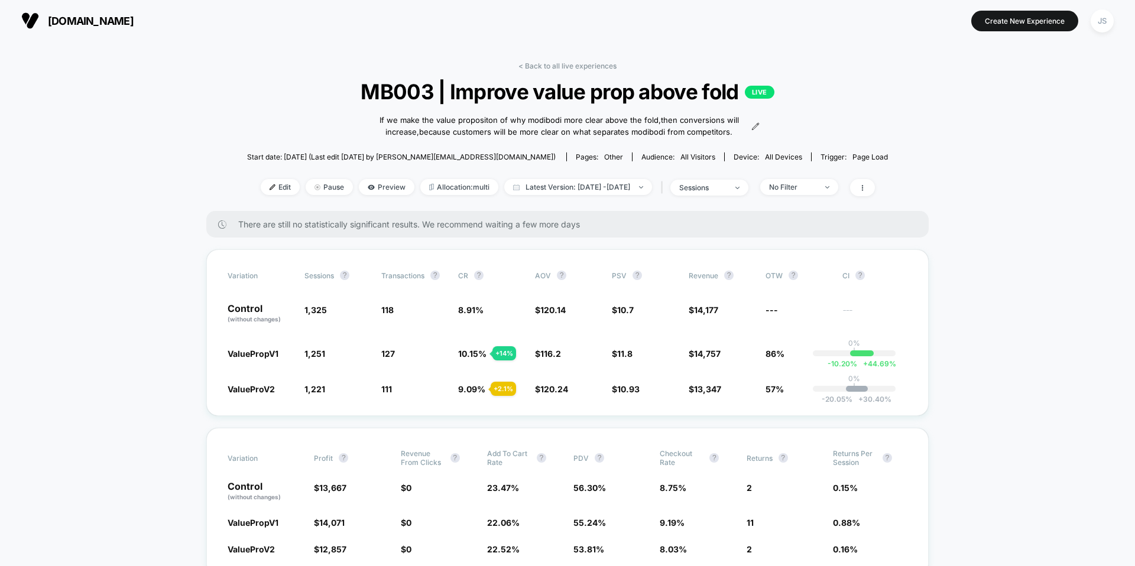
click at [588, 72] on div "< Back to all live experiences MB003 | Improve value prop above fold LIVE If we…" at bounding box center [567, 136] width 641 height 150
click at [588, 69] on link "< Back to all live experiences" at bounding box center [568, 65] width 98 height 9
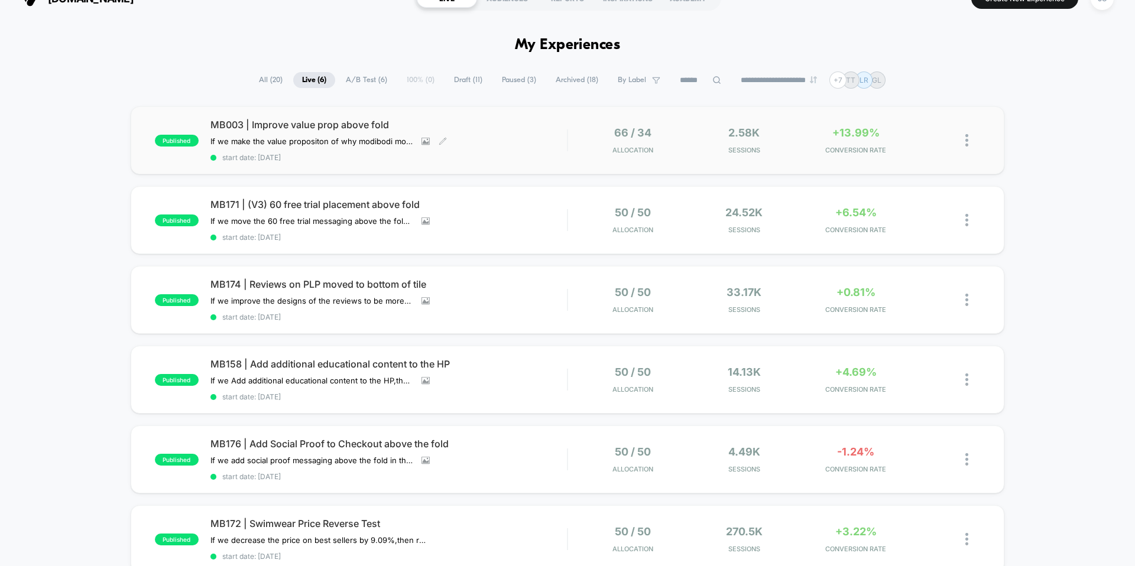
scroll to position [33, 0]
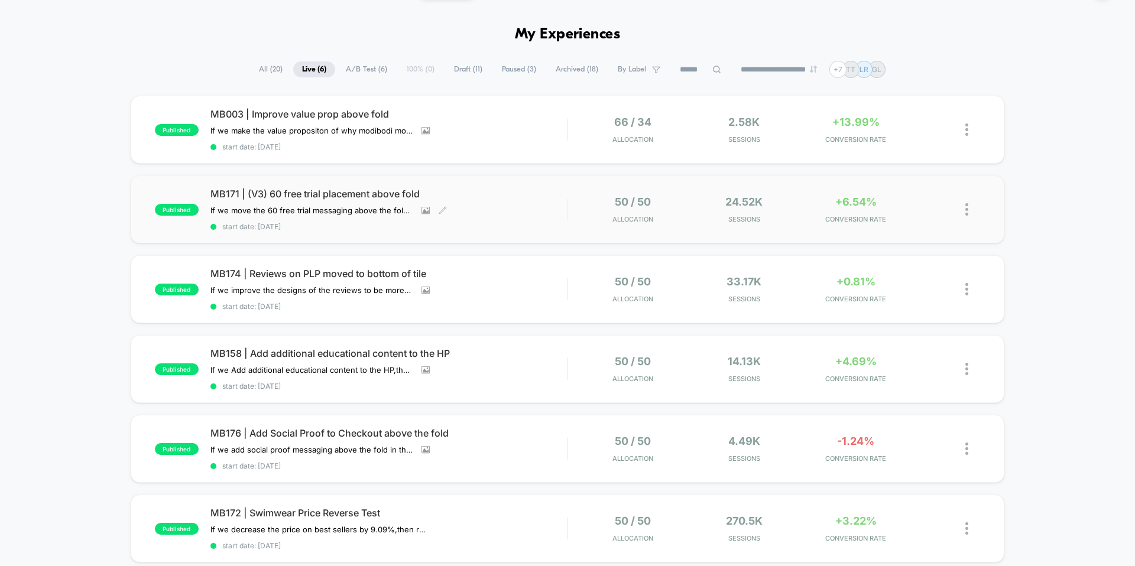
click at [325, 192] on span "MB171 | (V3) 60 free trial placement above fold" at bounding box center [388, 194] width 357 height 12
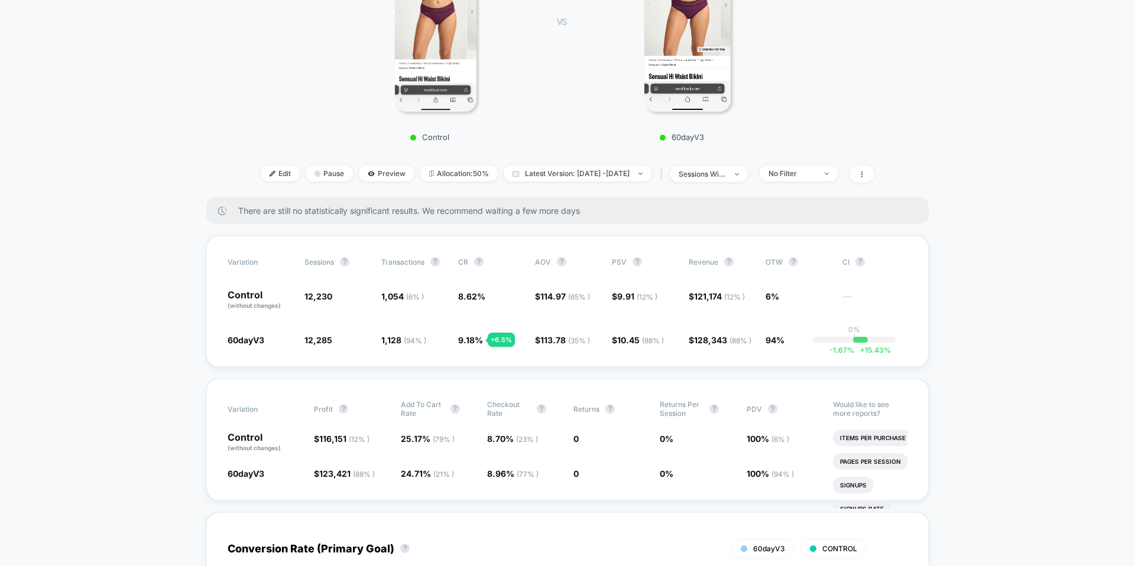
scroll to position [265, 0]
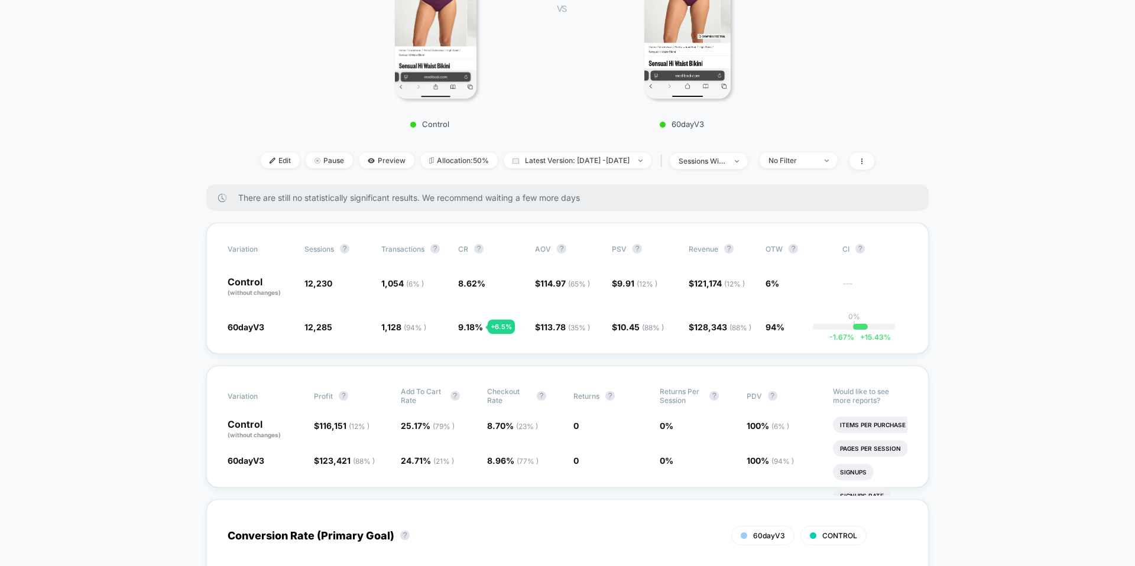
click at [558, 169] on div "Edit Pause Preview Allocation: 50% Latest Version: [DATE] - [DATE] | sessions w…" at bounding box center [568, 161] width 666 height 17
click at [559, 165] on span "Latest Version: [DATE] - [DATE]" at bounding box center [578, 161] width 148 height 16
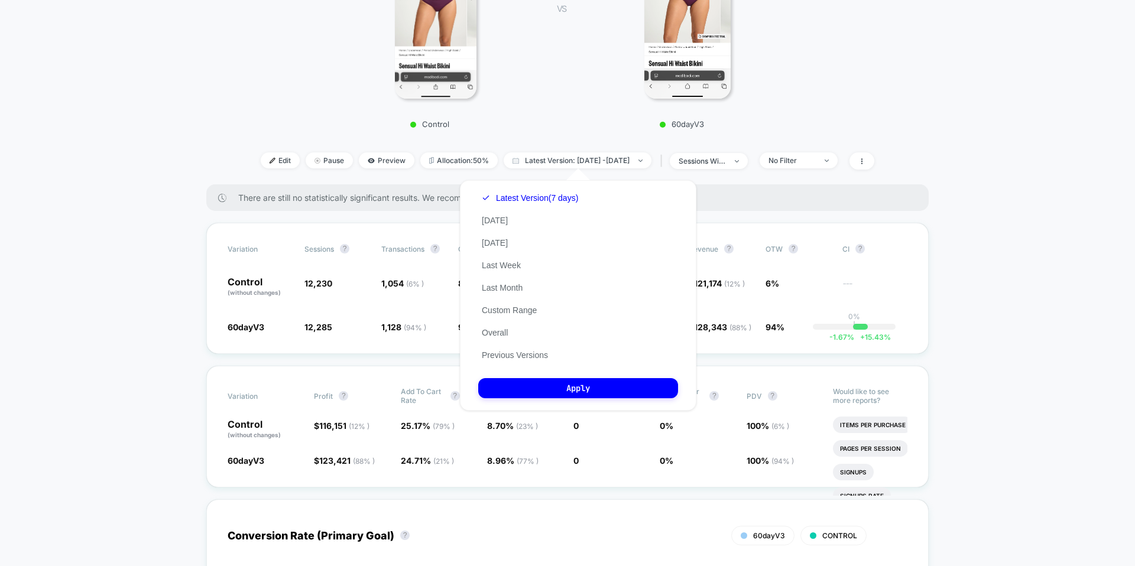
click at [561, 132] on div "Control VS 60dayV3" at bounding box center [562, 21] width 666 height 227
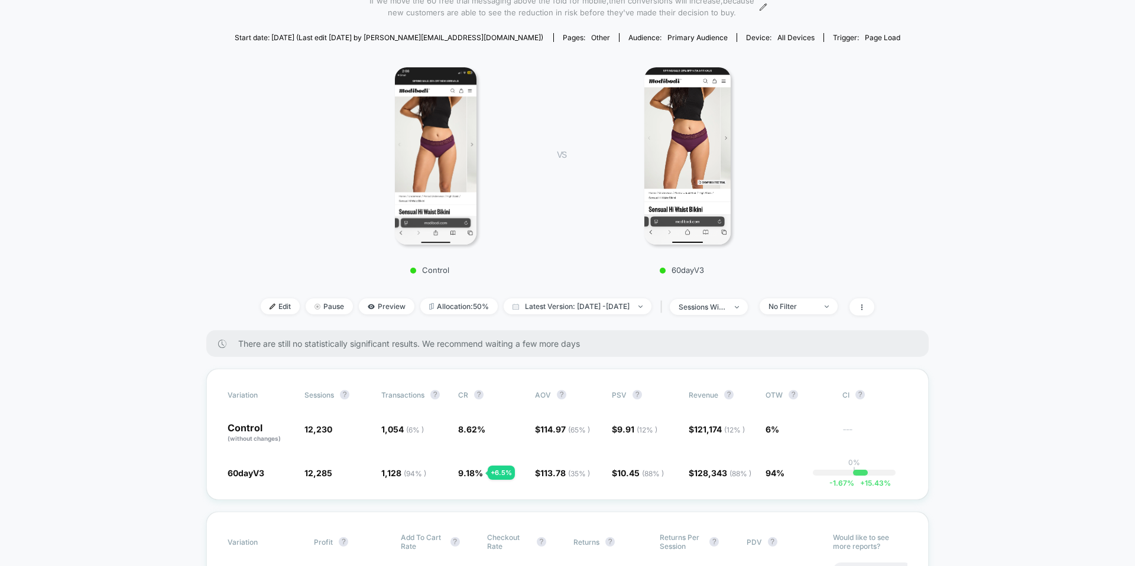
scroll to position [0, 0]
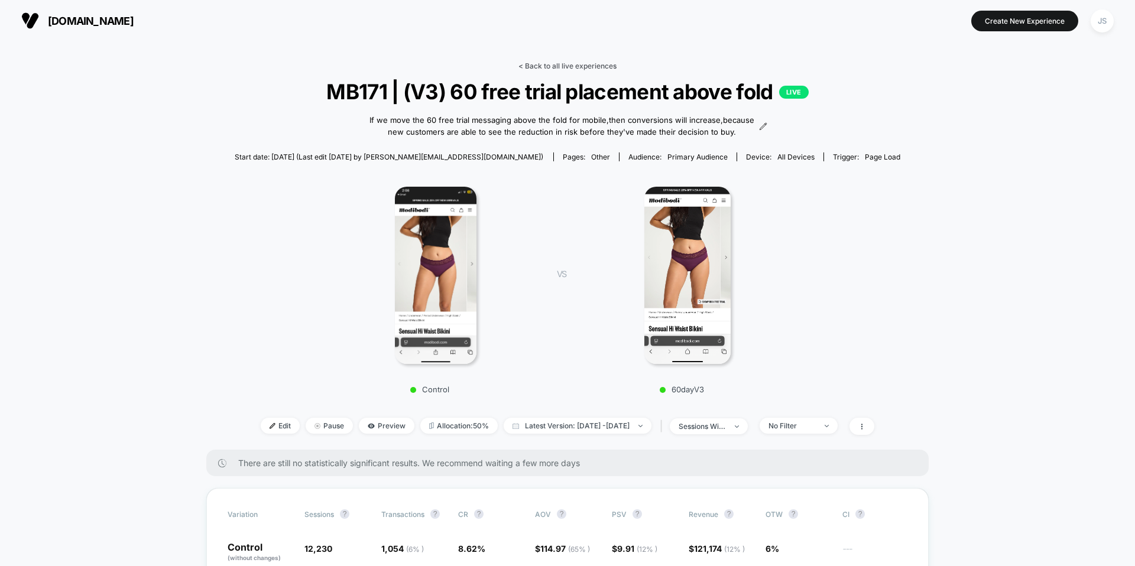
click at [560, 63] on link "< Back to all live experiences" at bounding box center [568, 65] width 98 height 9
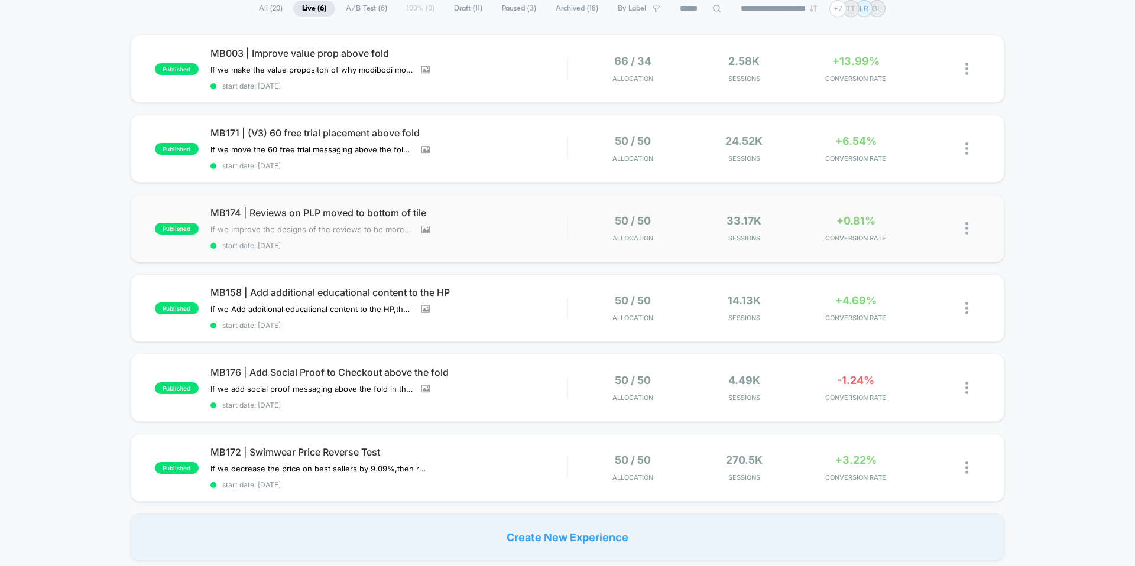
scroll to position [111, 0]
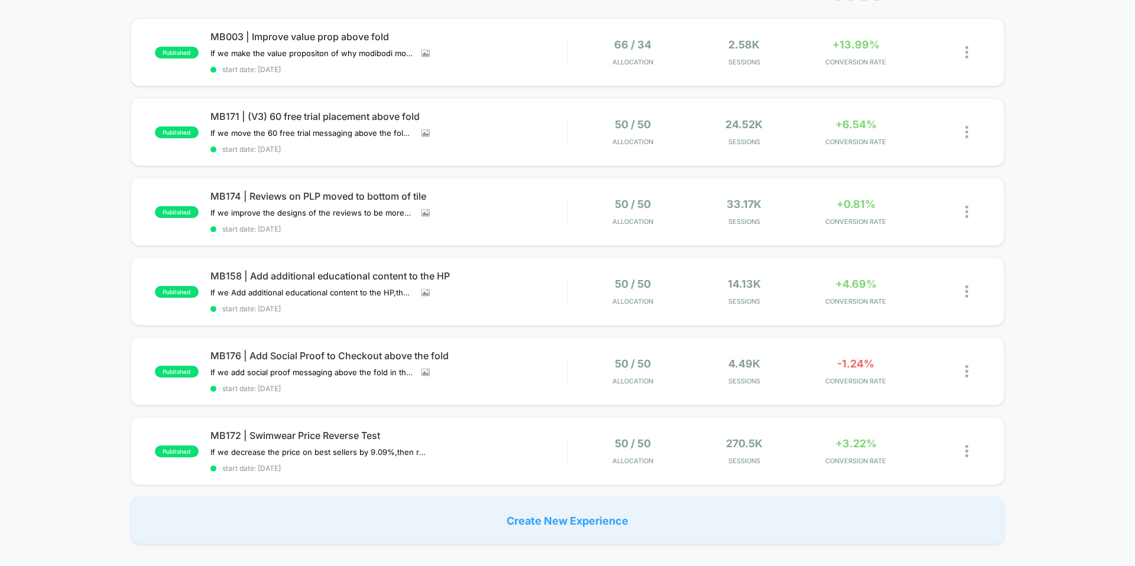
click at [94, 184] on div "published MB003 | Improve value prop above fold If we make the value propositon…" at bounding box center [567, 281] width 1135 height 526
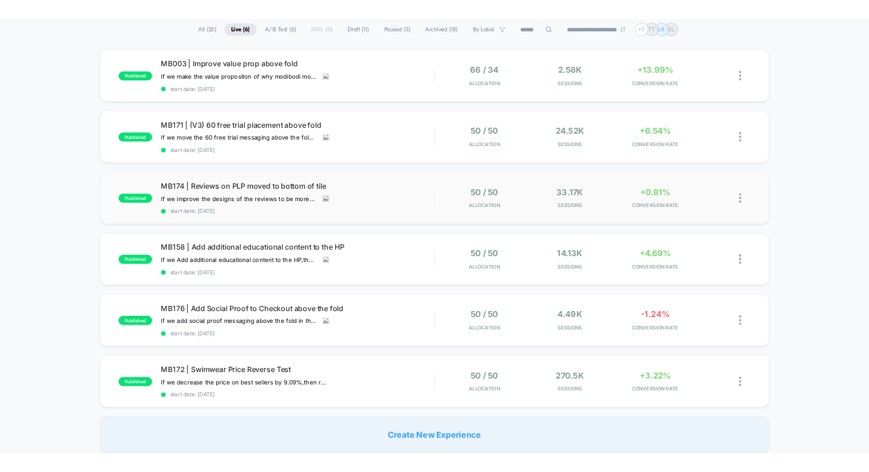
scroll to position [88, 0]
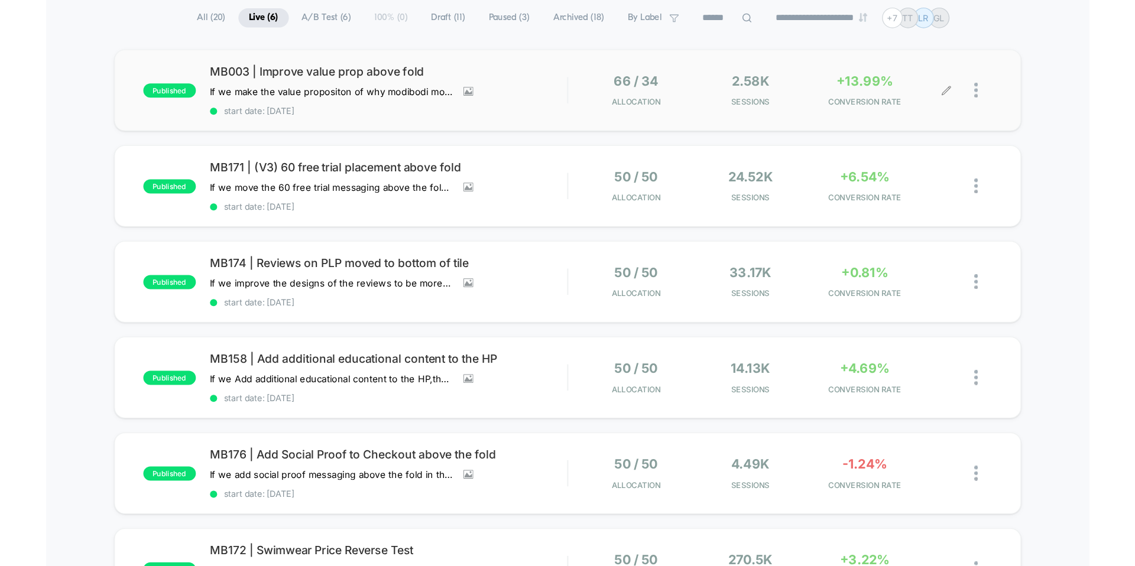
scroll to position [0, 0]
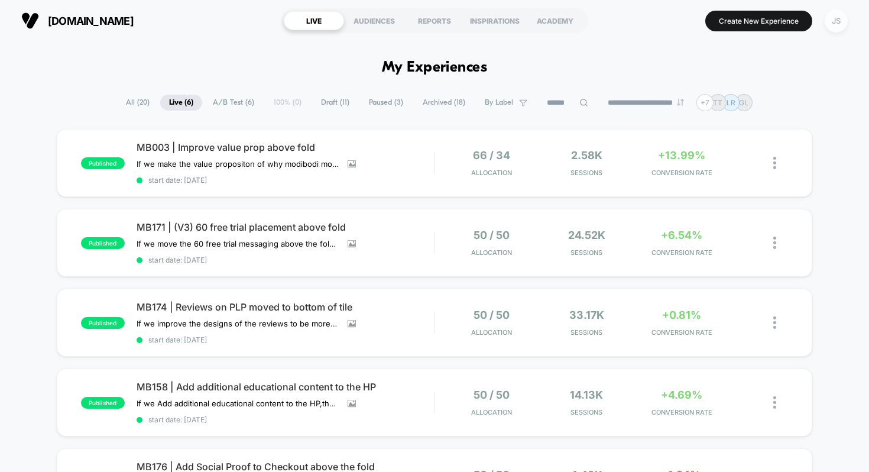
click at [834, 22] on div "JS" at bounding box center [836, 20] width 23 height 23
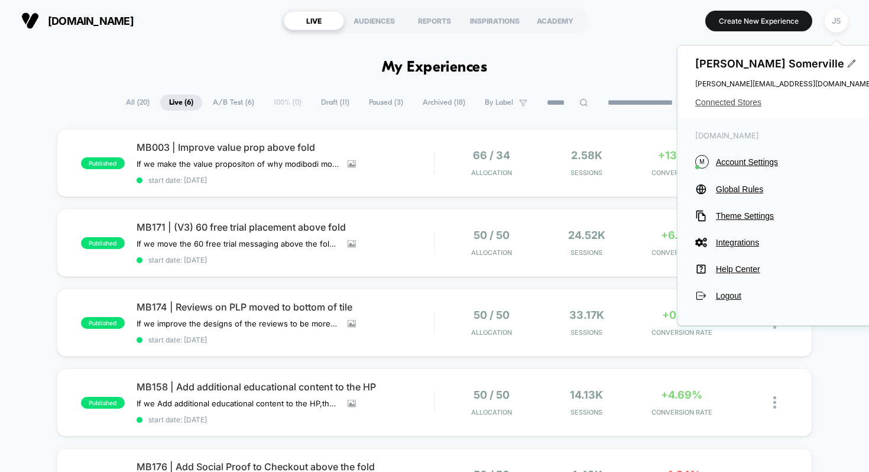
click at [724, 101] on span "Connected Stores" at bounding box center [783, 102] width 177 height 9
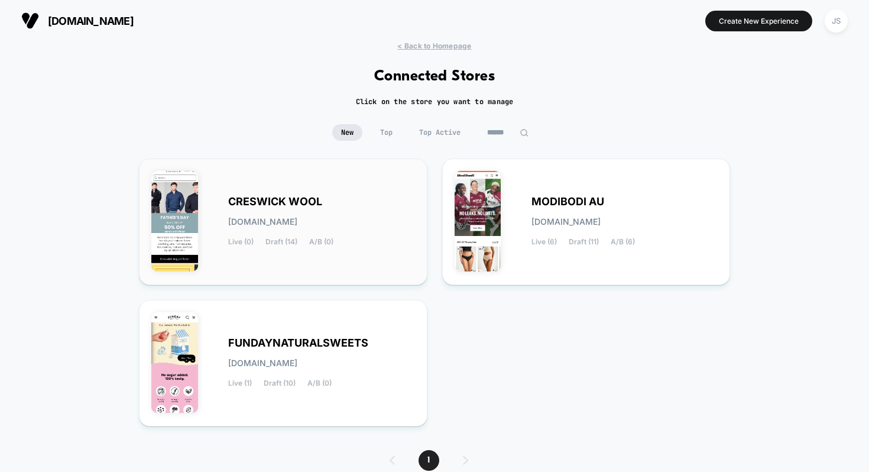
click at [297, 219] on span "[DOMAIN_NAME]" at bounding box center [262, 222] width 69 height 8
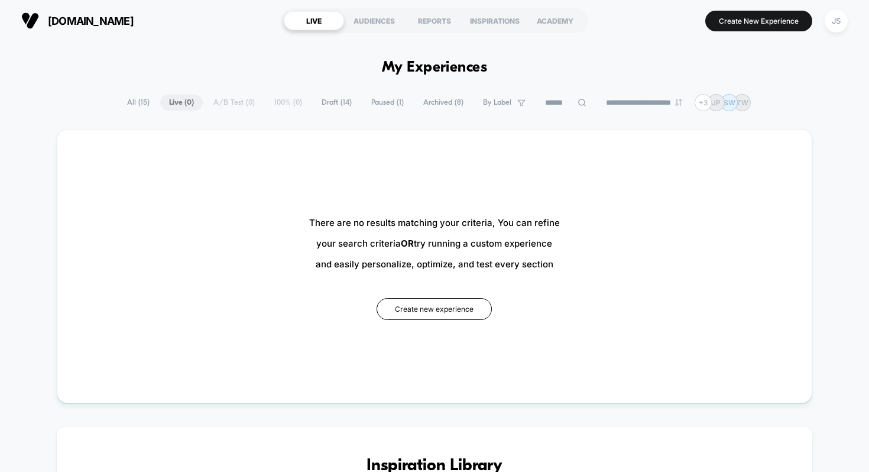
click at [332, 101] on span "Draft ( 14 )" at bounding box center [337, 103] width 48 height 16
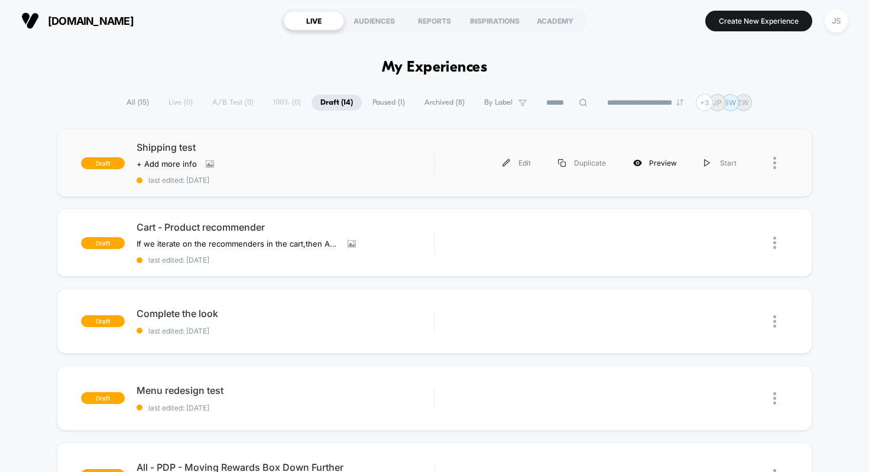
click at [666, 163] on div "Preview" at bounding box center [655, 163] width 71 height 27
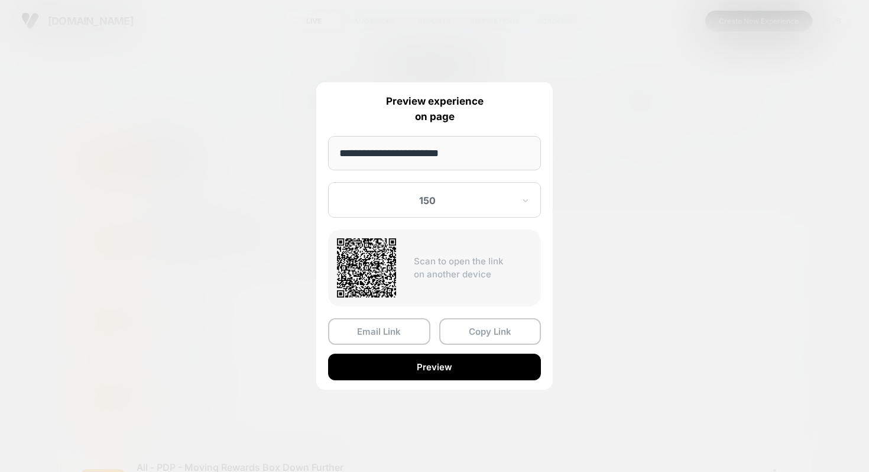
click at [472, 206] on div at bounding box center [428, 201] width 174 height 12
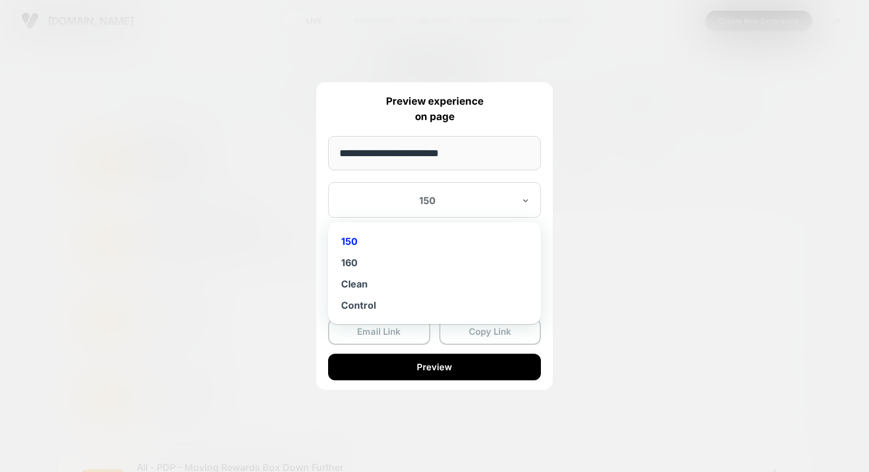
click at [321, 222] on div "**********" at bounding box center [434, 235] width 236 height 307
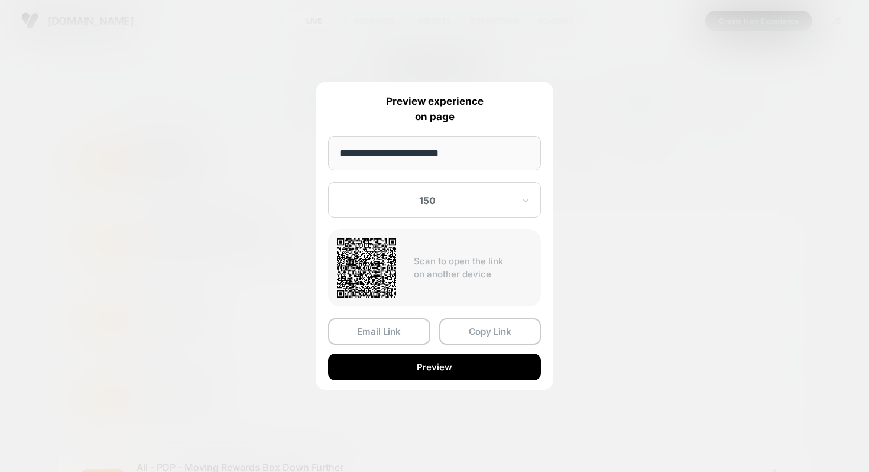
click at [366, 209] on div "150" at bounding box center [434, 199] width 213 height 35
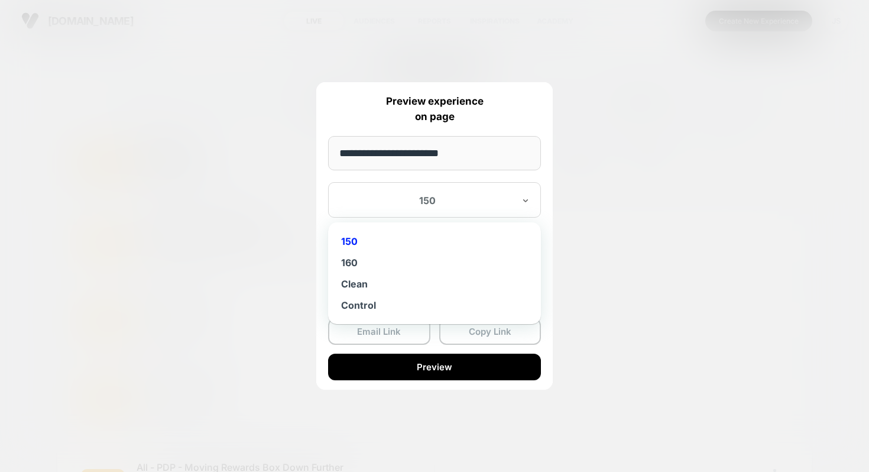
click at [322, 265] on div "**********" at bounding box center [434, 235] width 236 height 307
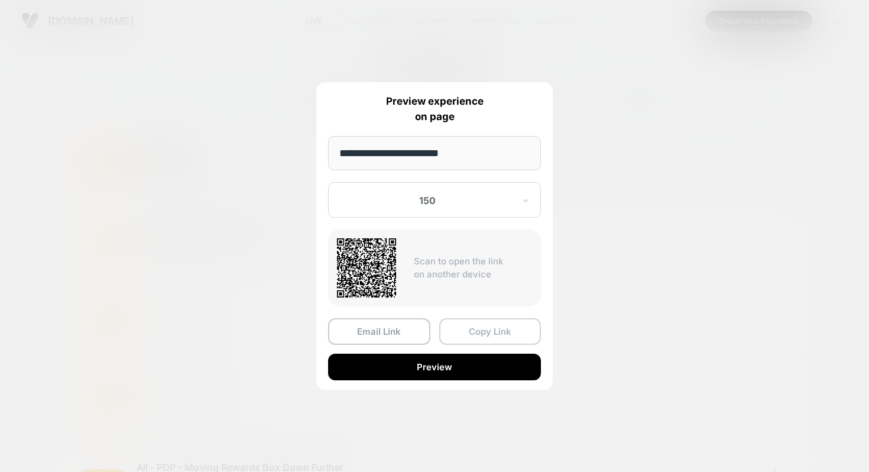
click at [468, 326] on button "Copy Link" at bounding box center [490, 331] width 102 height 27
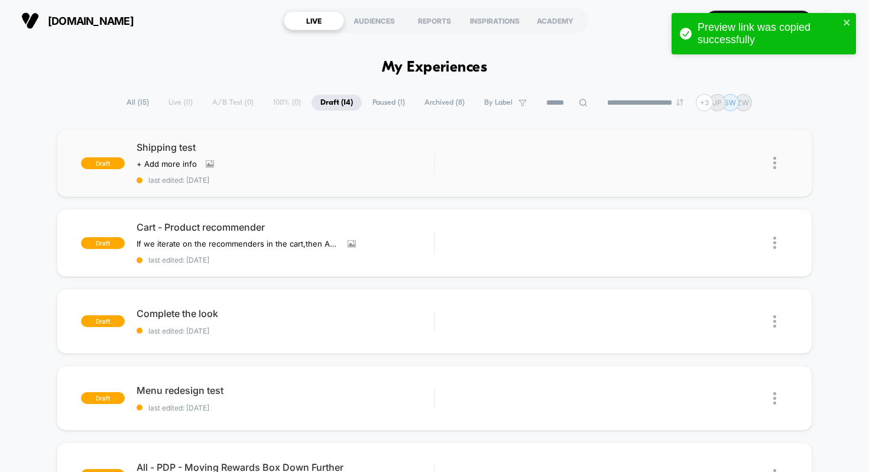
drag, startPoint x: 387, startPoint y: 73, endPoint x: 474, endPoint y: 65, distance: 87.8
click at [474, 65] on h1 "My Experiences" at bounding box center [435, 67] width 106 height 17
drag, startPoint x: 485, startPoint y: 69, endPoint x: 345, endPoint y: 65, distance: 140.2
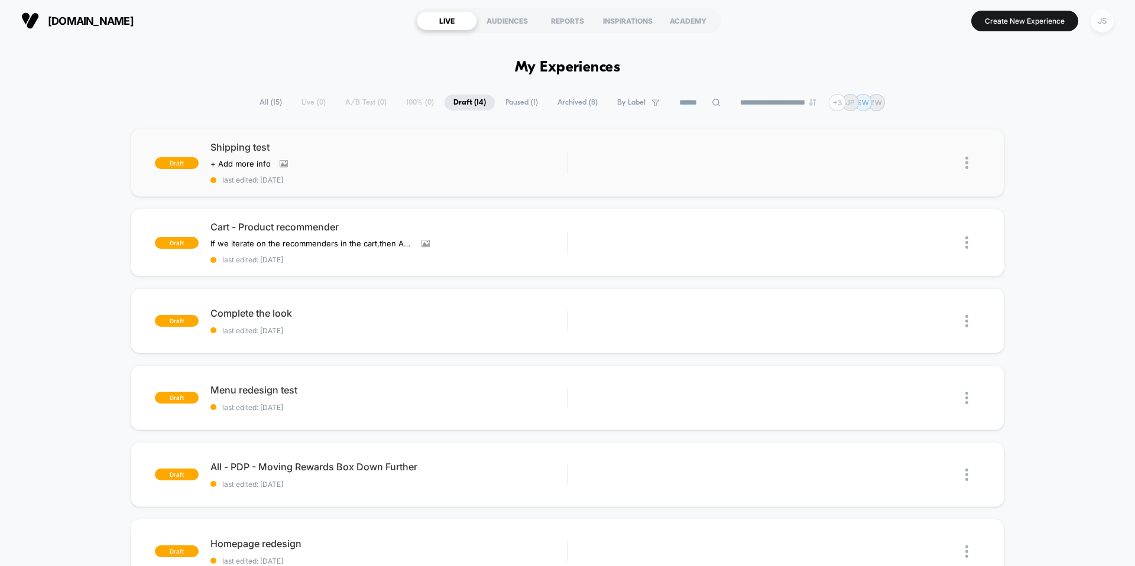
click at [1107, 17] on div "JS" at bounding box center [1102, 20] width 23 height 23
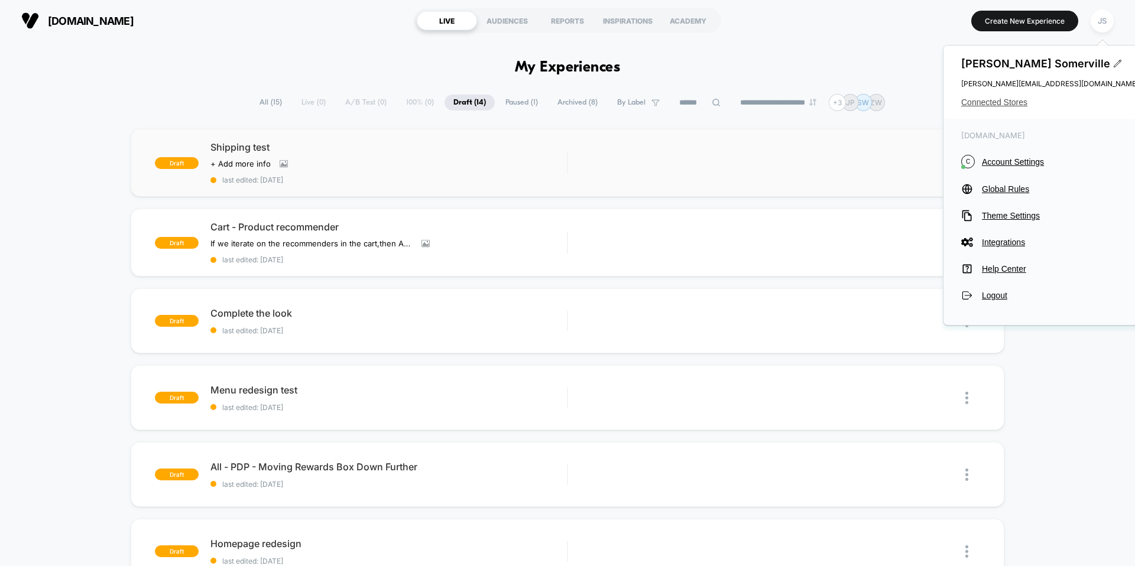
click at [1015, 99] on span "Connected Stores" at bounding box center [1049, 102] width 177 height 9
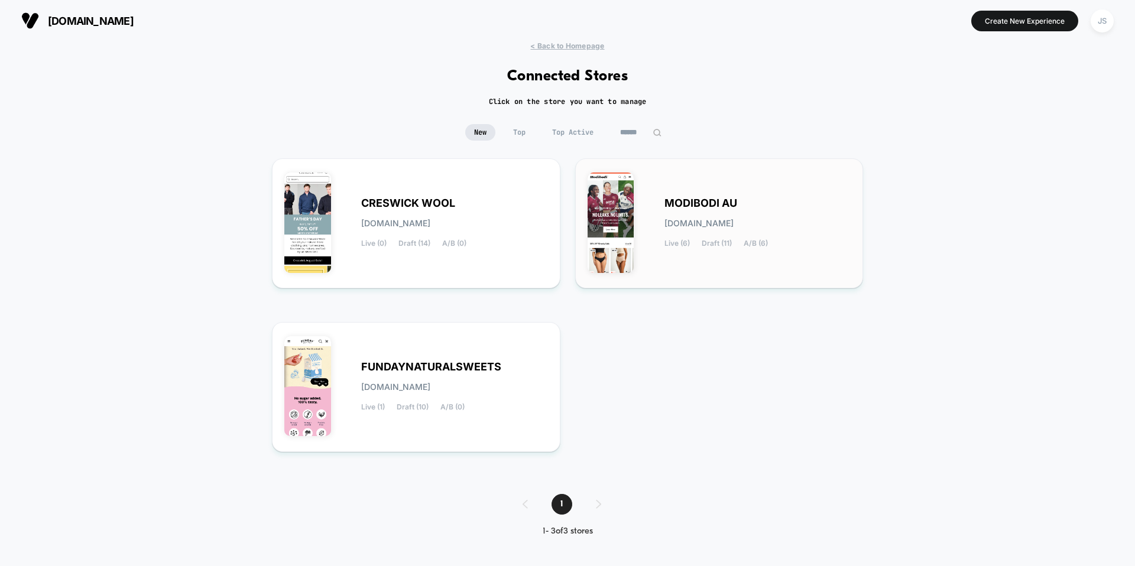
click at [650, 215] on div "MODIBODI AU [DOMAIN_NAME] Live (6) Draft (11) A/B (6)" at bounding box center [720, 223] width 264 height 105
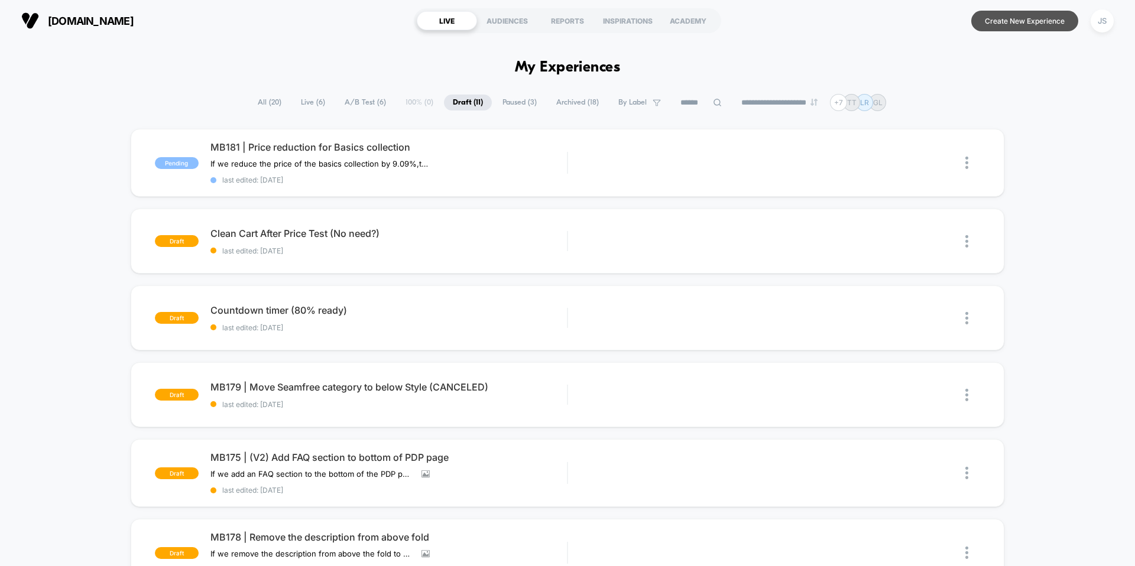
click at [1028, 24] on button "Create New Experience" at bounding box center [1024, 21] width 107 height 21
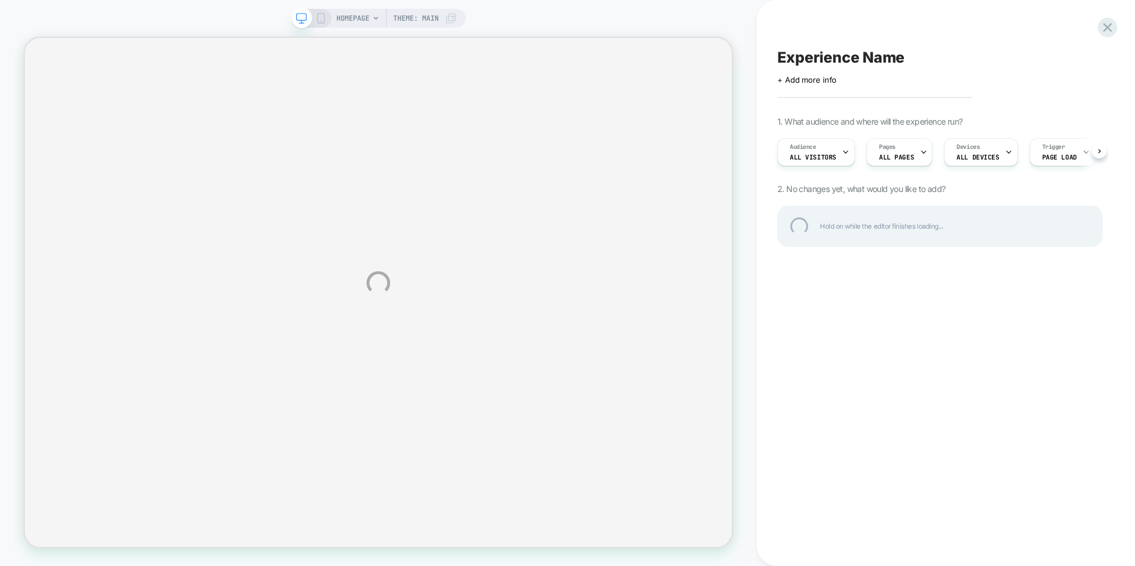
click at [494, 28] on div "HOMEPAGE Theme: MAIN Experience Name Click to edit experience details + Add mor…" at bounding box center [567, 283] width 1135 height 566
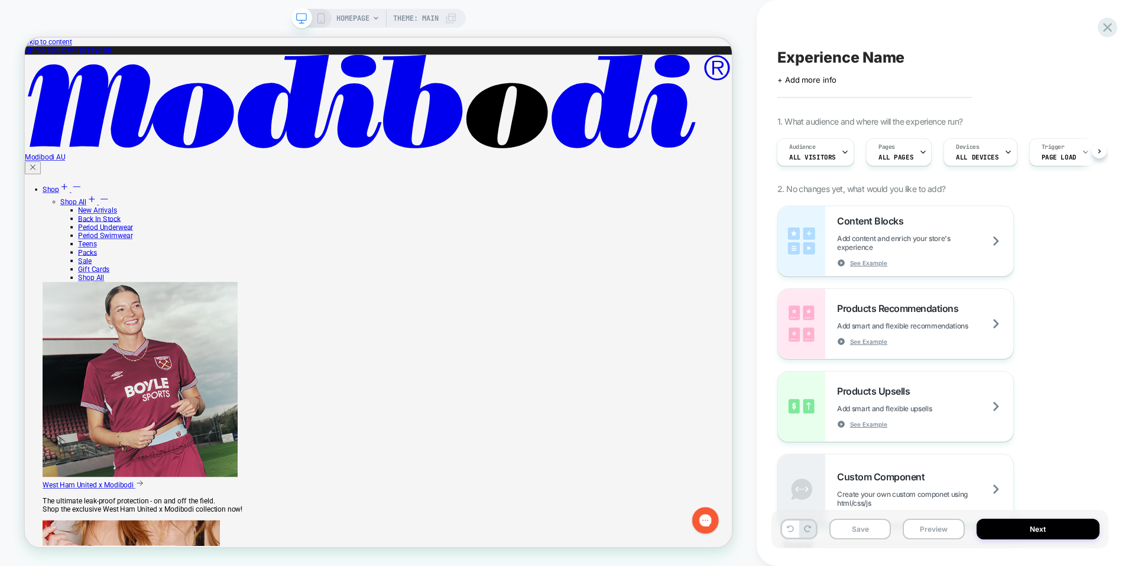
click at [352, 21] on span "HOMEPAGE" at bounding box center [352, 18] width 33 height 19
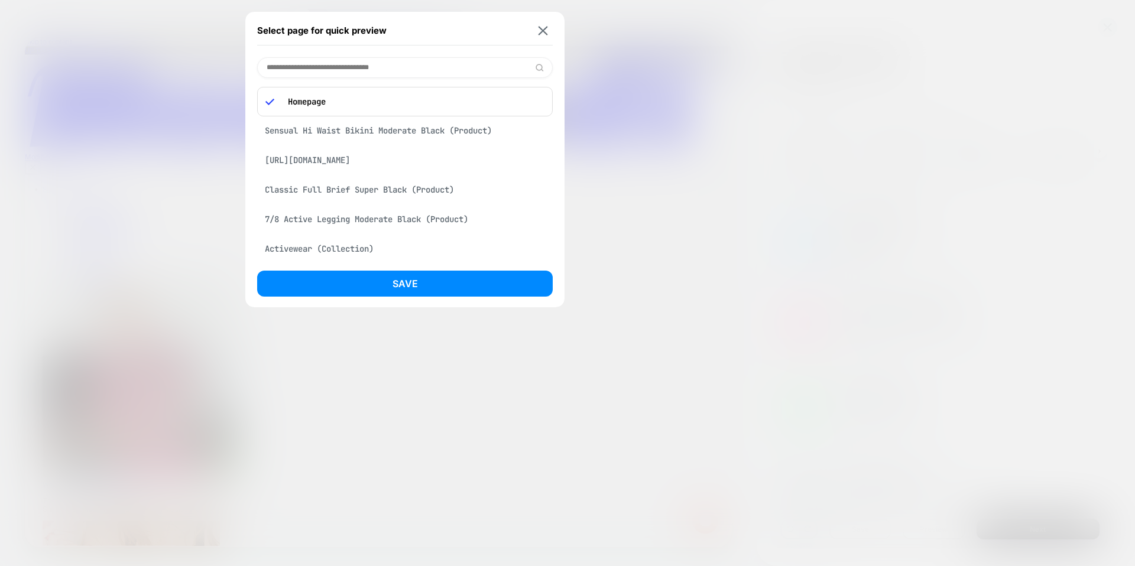
drag, startPoint x: 365, startPoint y: 209, endPoint x: 369, endPoint y: 214, distance: 6.3
click at [365, 201] on div "Classic Full Brief Super Black (Product)" at bounding box center [405, 190] width 296 height 22
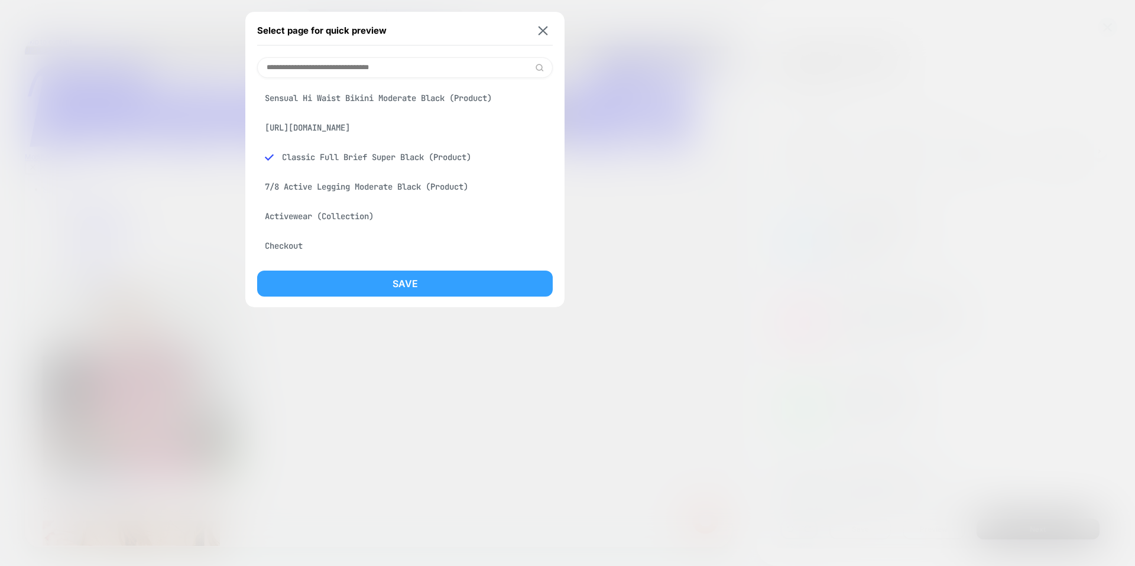
click at [436, 283] on button "Save" at bounding box center [405, 284] width 296 height 26
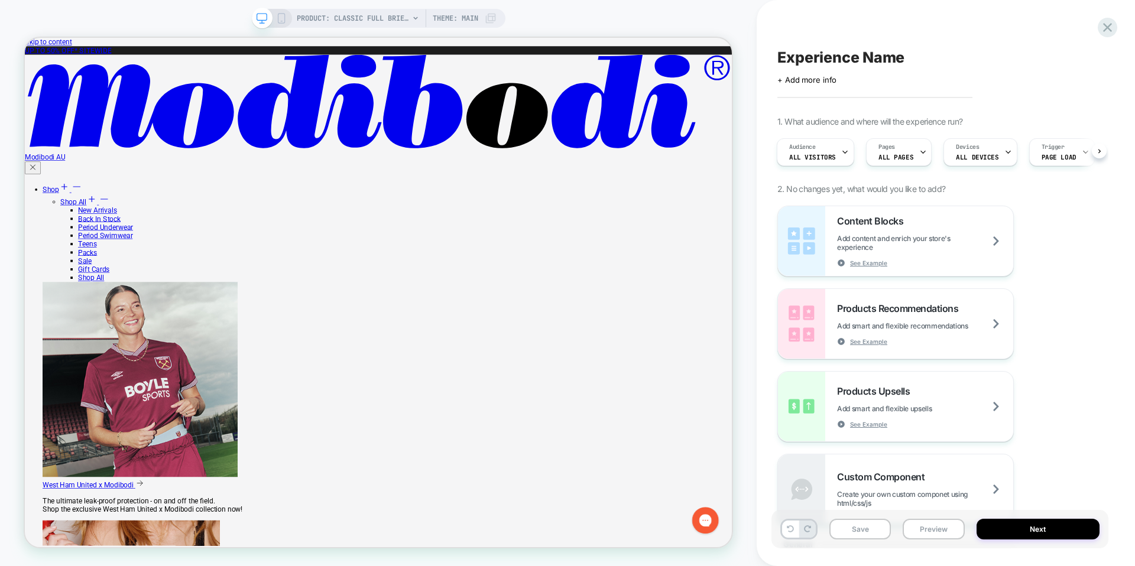
scroll to position [0, 1]
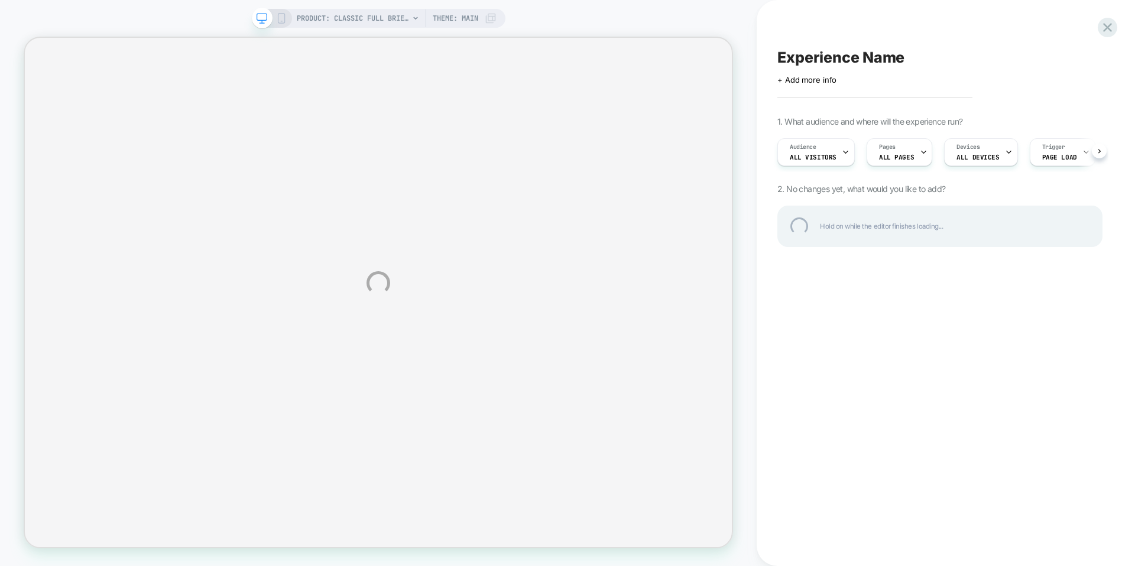
click at [604, 21] on div "PRODUCT: Classic Full Brief Super Black PRODUCT: Classic Full Brief Super Black…" at bounding box center [567, 283] width 1135 height 566
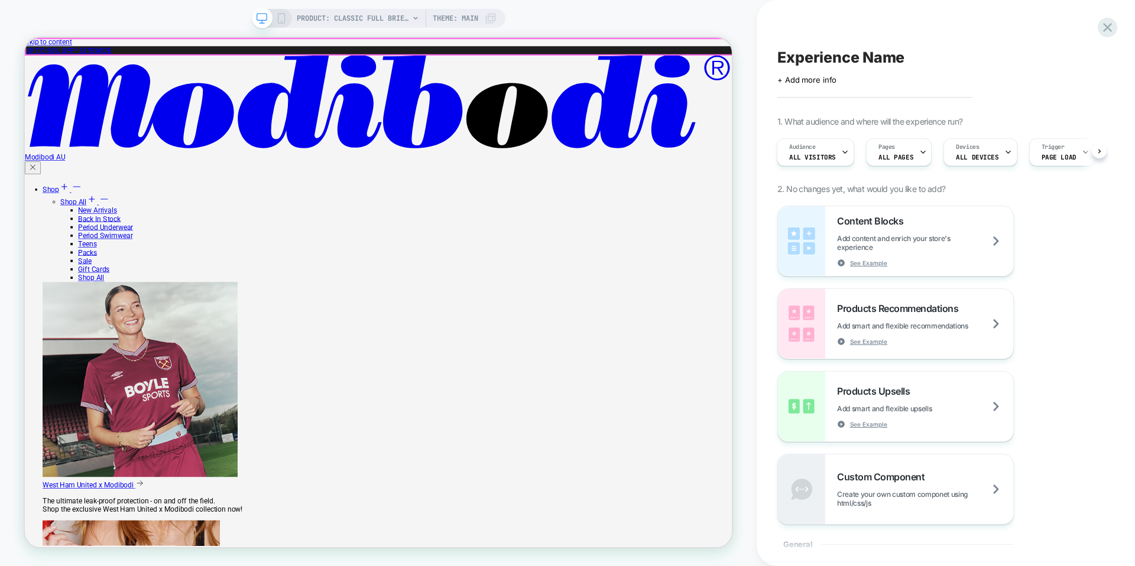
click at [140, 49] on link "UP TO 50% OFF* SITEWIDE" at bounding box center [82, 54] width 115 height 11
click at [545, 8] on div "PRODUCT: Classic Full Brief Super Black PRODUCT: Classic Full Brief Super Black…" at bounding box center [378, 283] width 757 height 566
click at [857, 61] on span "Experience Name" at bounding box center [840, 57] width 127 height 18
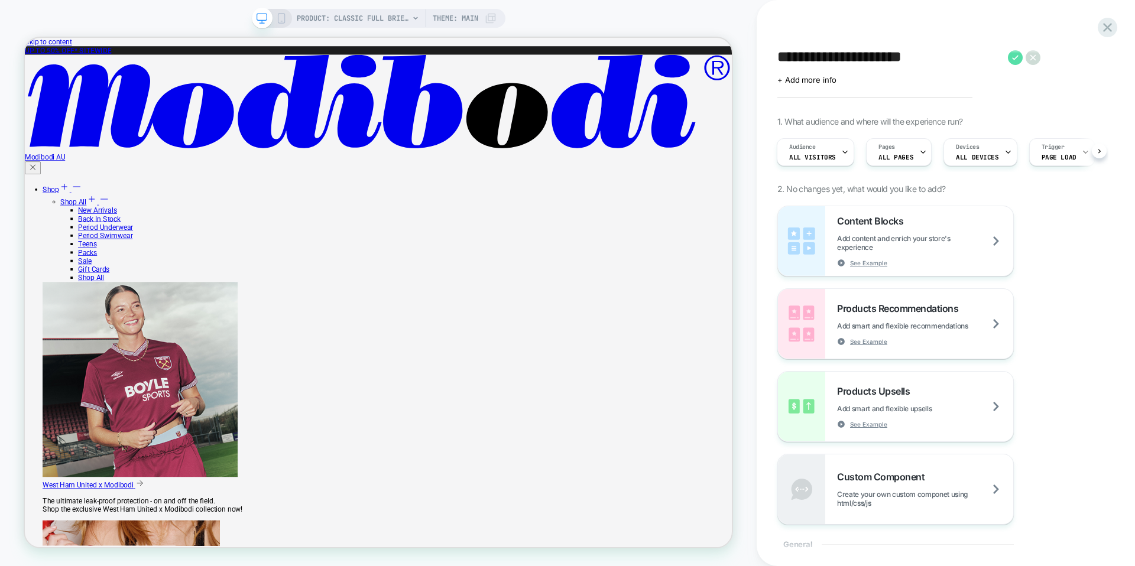
type textarea "**********"
click at [1011, 56] on icon at bounding box center [1015, 57] width 15 height 15
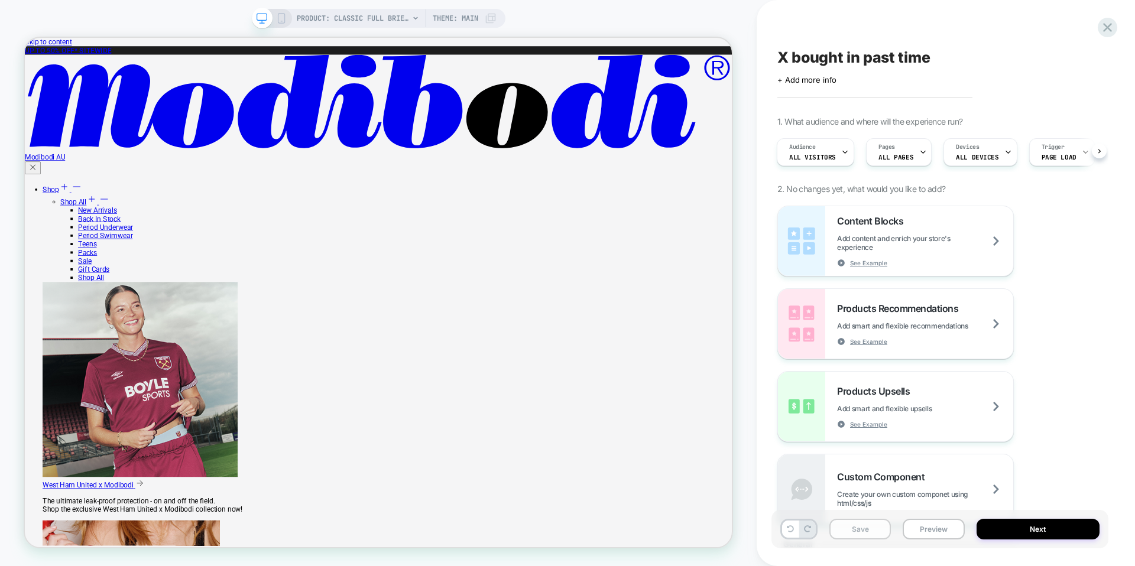
click at [878, 524] on button "Save" at bounding box center [859, 529] width 61 height 21
click at [1106, 42] on div "X bought in past time Click to edit experience details + Add more info 1. What …" at bounding box center [940, 283] width 337 height 543
click at [1107, 31] on icon at bounding box center [1108, 28] width 16 height 16
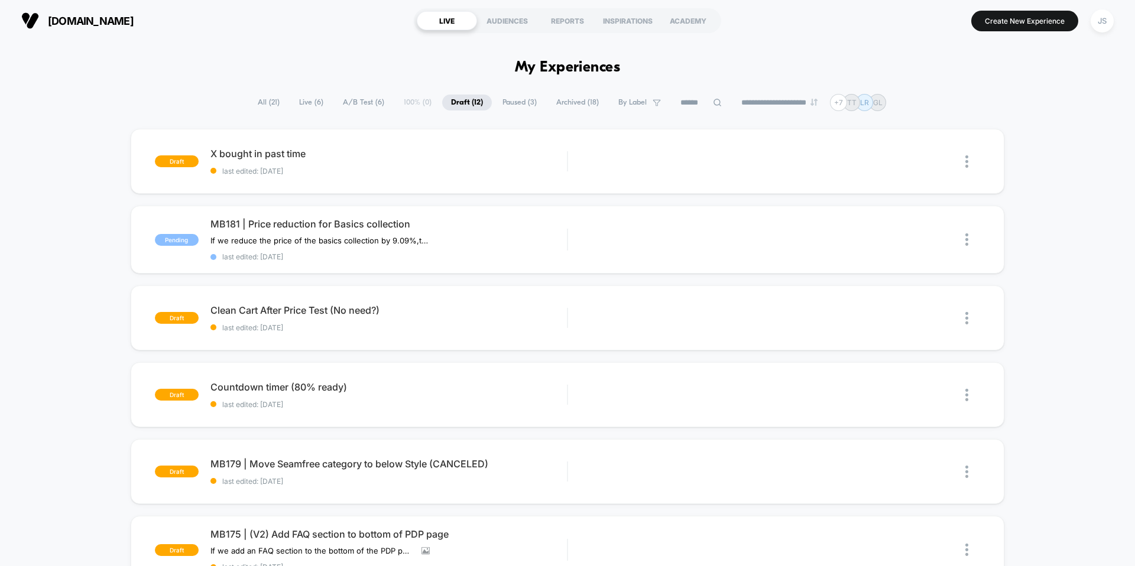
click at [508, 107] on span "Paused ( 3 )" at bounding box center [520, 103] width 52 height 16
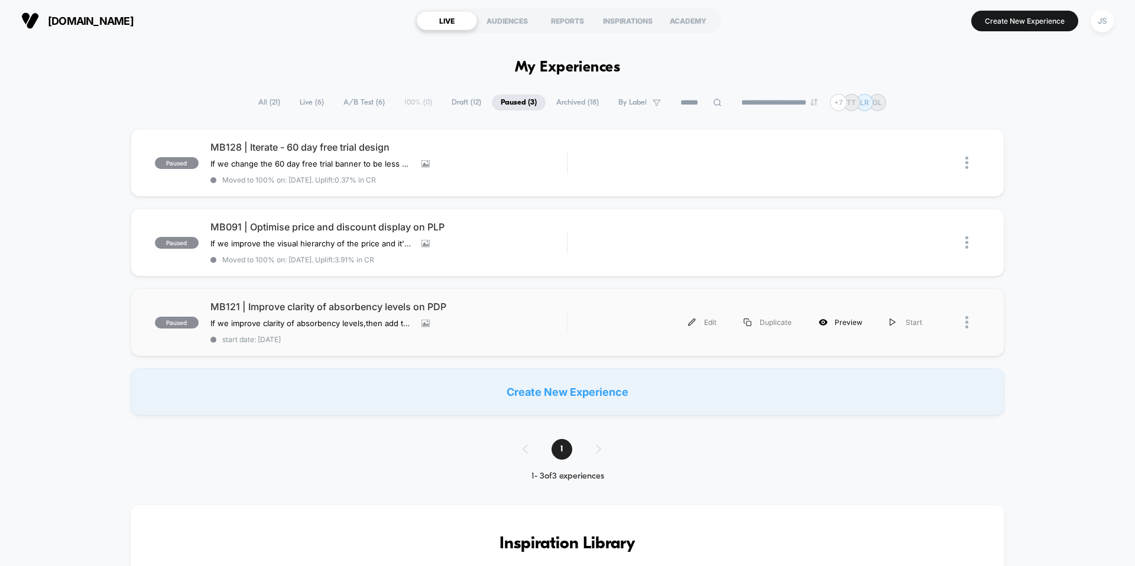
click at [827, 324] on icon at bounding box center [823, 322] width 8 height 7
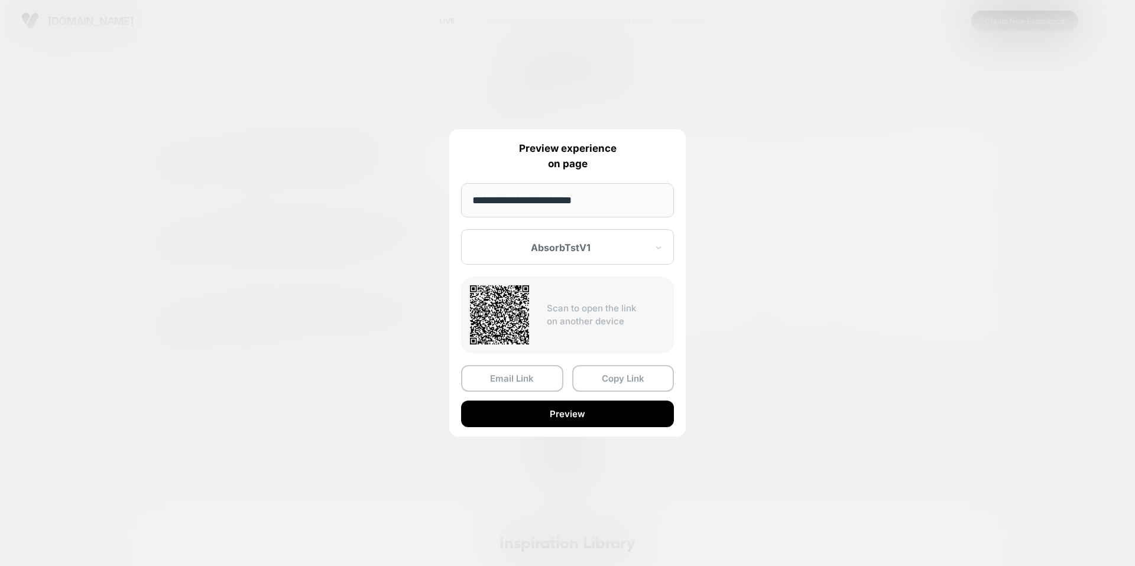
click at [584, 376] on button "Copy Link" at bounding box center [623, 378] width 102 height 27
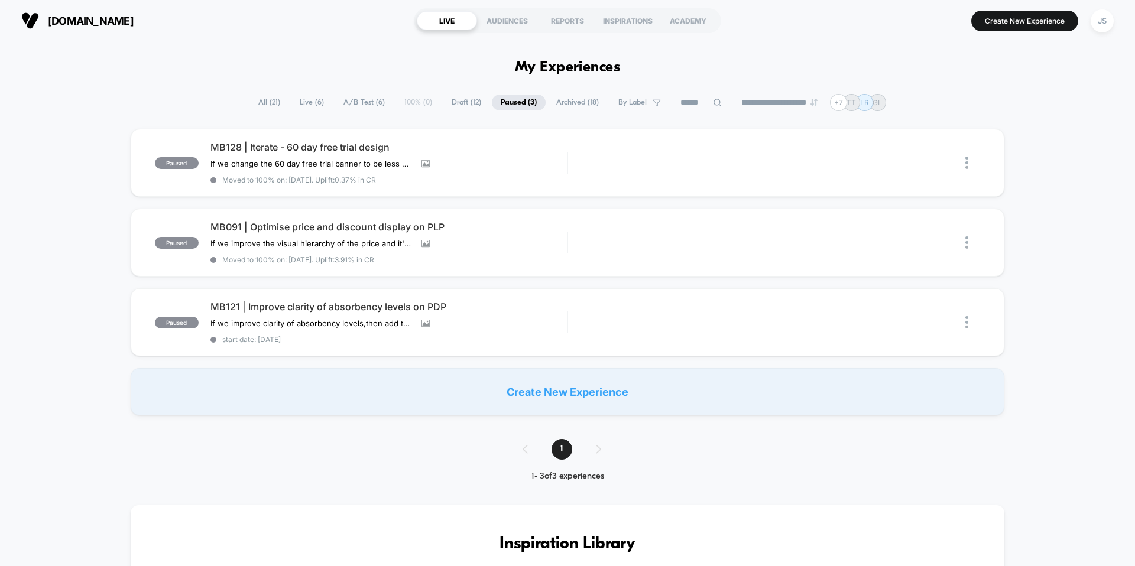
click at [314, 99] on span "Live ( 6 )" at bounding box center [312, 103] width 42 height 16
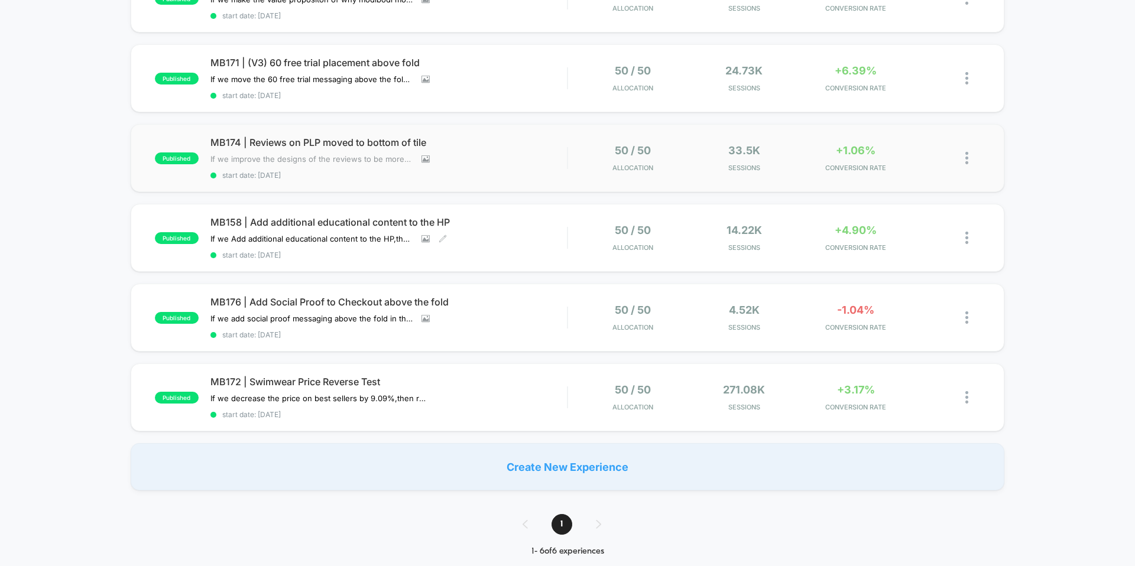
scroll to position [173, 0]
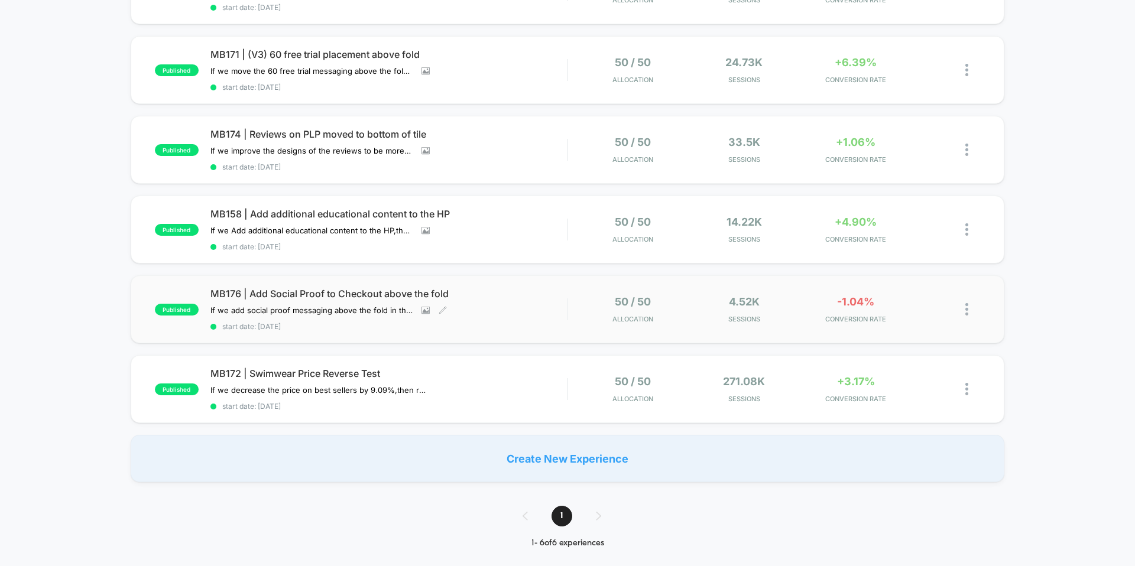
click at [340, 292] on span "MB176 | Add Social Proof to Checkout above the fold" at bounding box center [388, 294] width 357 height 12
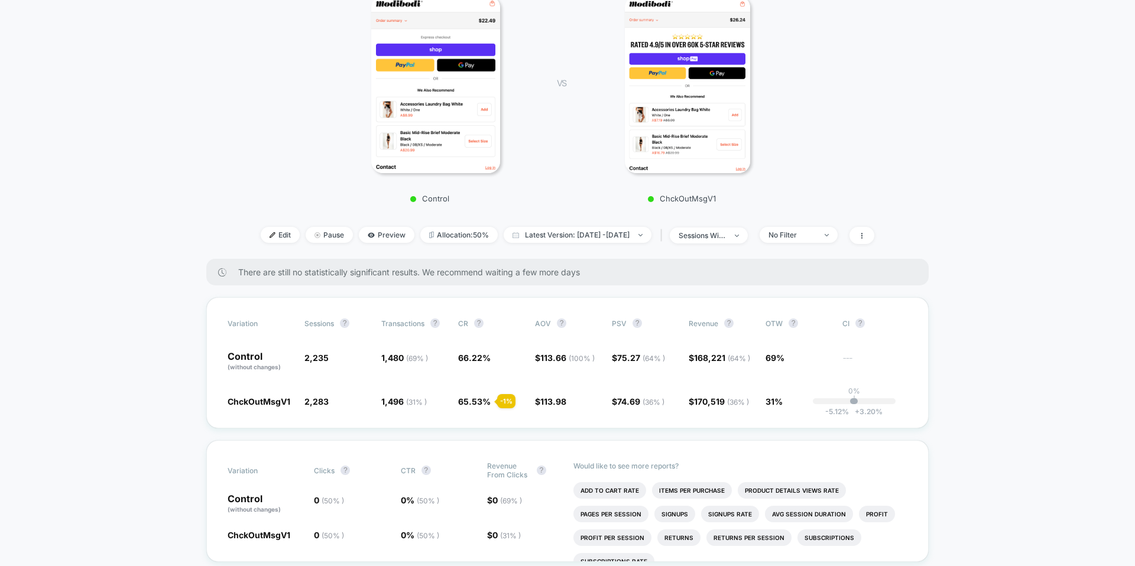
scroll to position [227, 0]
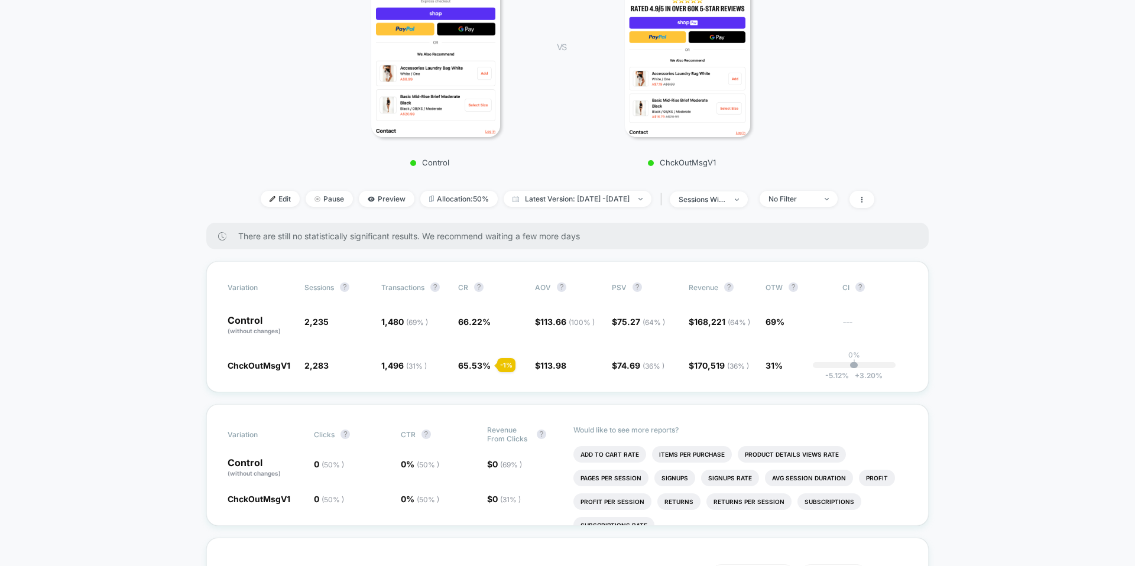
click at [848, 162] on div "Control VS ChckOutMsgV1" at bounding box center [562, 59] width 654 height 227
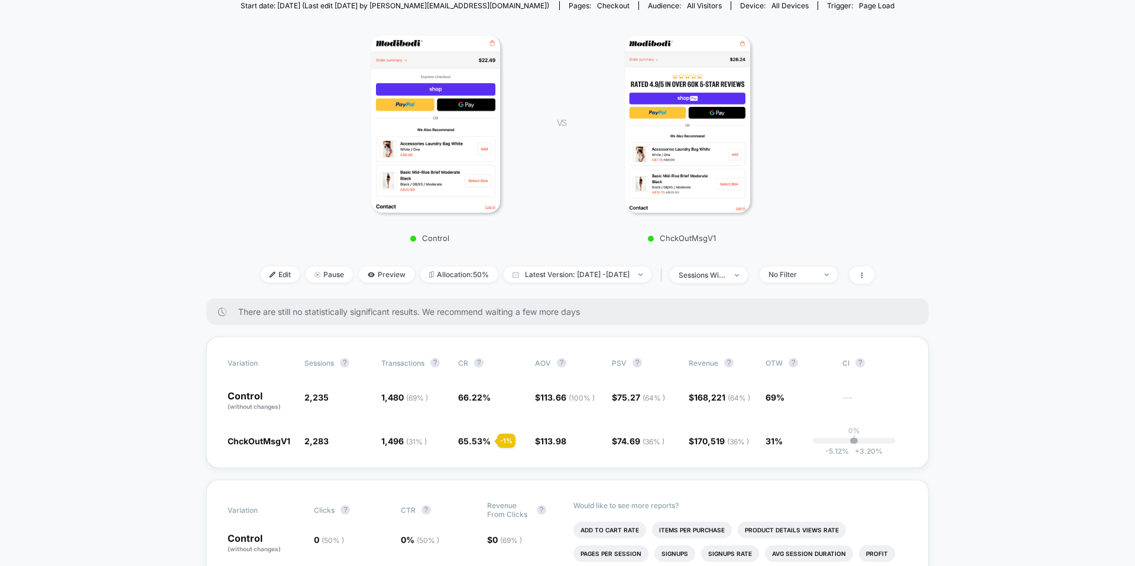
scroll to position [143, 0]
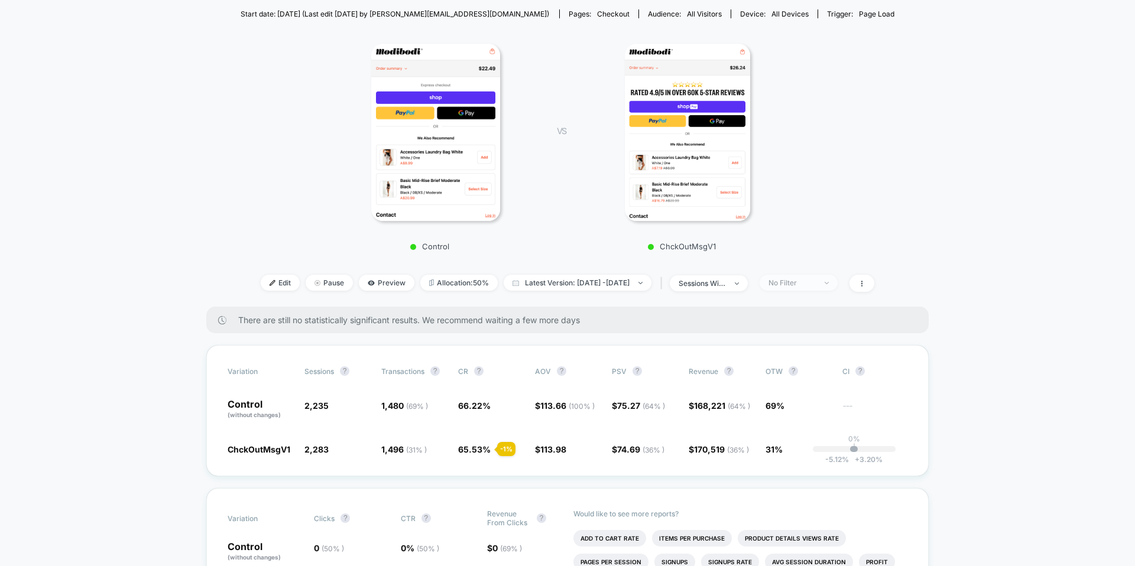
click at [816, 280] on div "No Filter" at bounding box center [792, 282] width 47 height 9
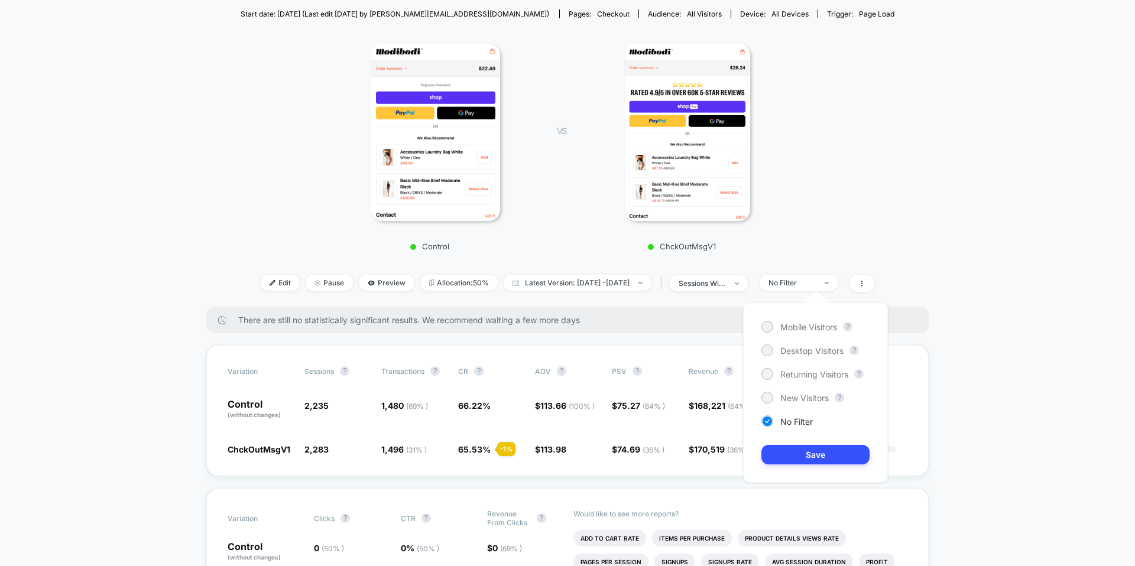
click at [816, 268] on div "< Back to all live experiences MB176 | Add Social Proof to Checkout above the f…" at bounding box center [568, 112] width 654 height 388
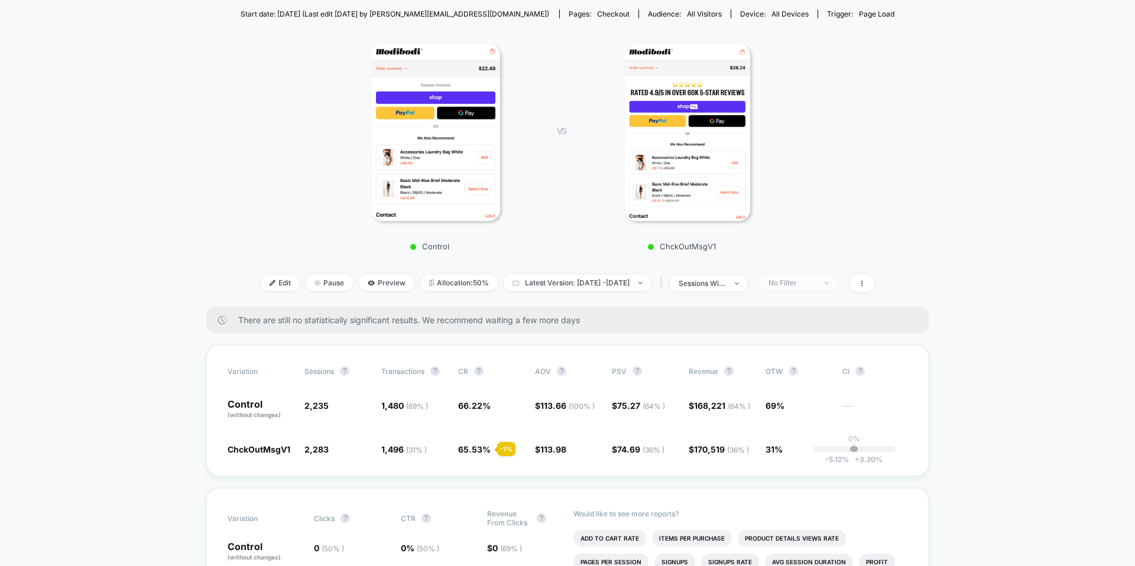
click at [816, 283] on div "No Filter" at bounding box center [792, 282] width 47 height 9
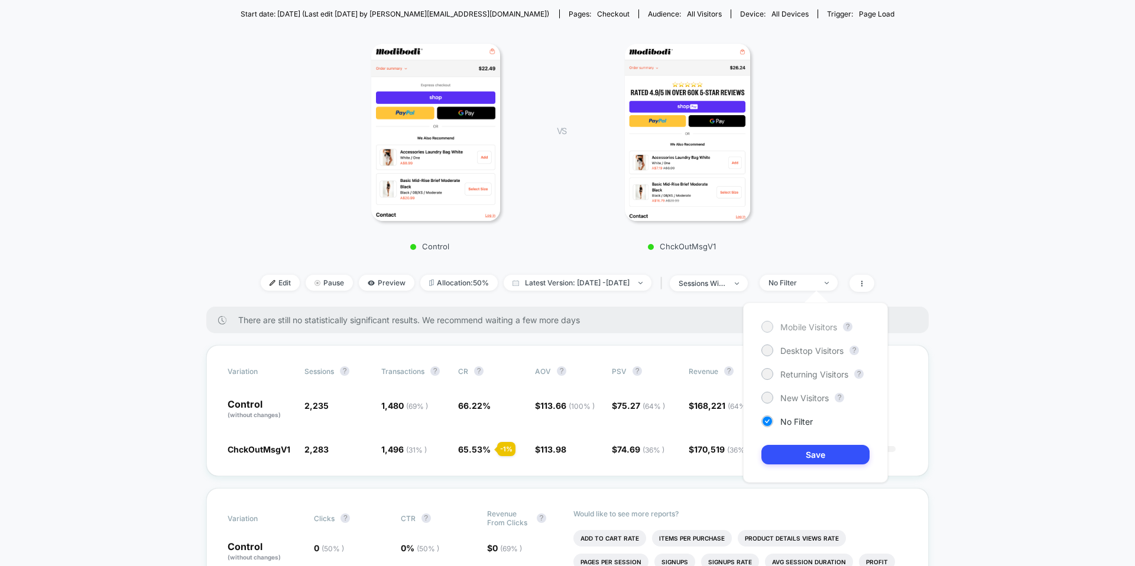
click at [819, 330] on span "Mobile Visitors" at bounding box center [808, 327] width 57 height 10
click at [817, 451] on button "Save" at bounding box center [815, 455] width 108 height 20
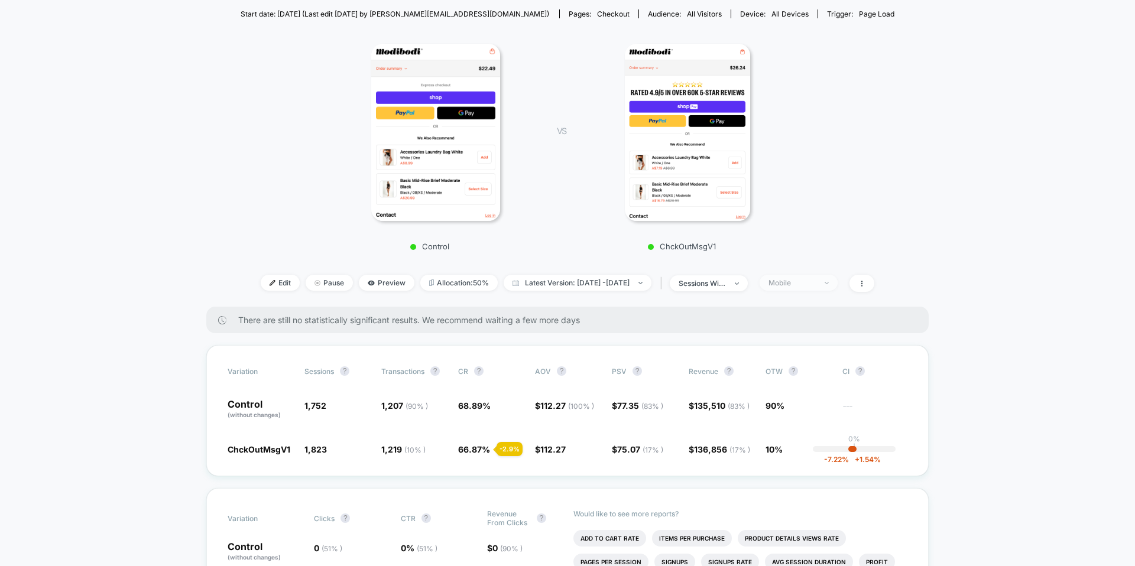
click at [808, 277] on span "Mobile" at bounding box center [799, 283] width 78 height 16
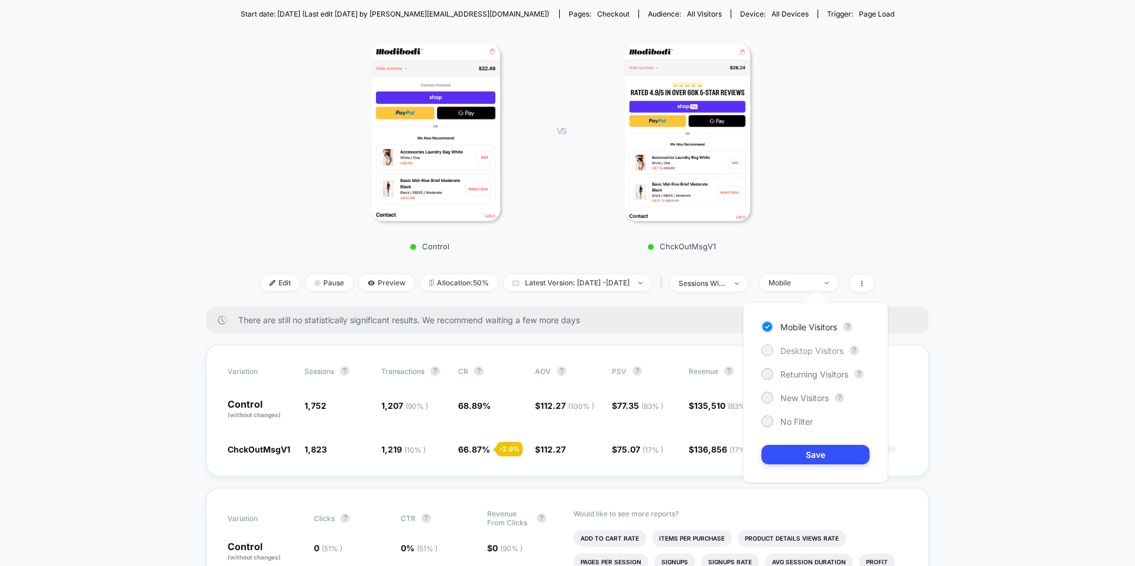
click at [809, 352] on span "Desktop Visitors" at bounding box center [811, 351] width 63 height 10
click at [806, 446] on button "Save" at bounding box center [815, 455] width 108 height 20
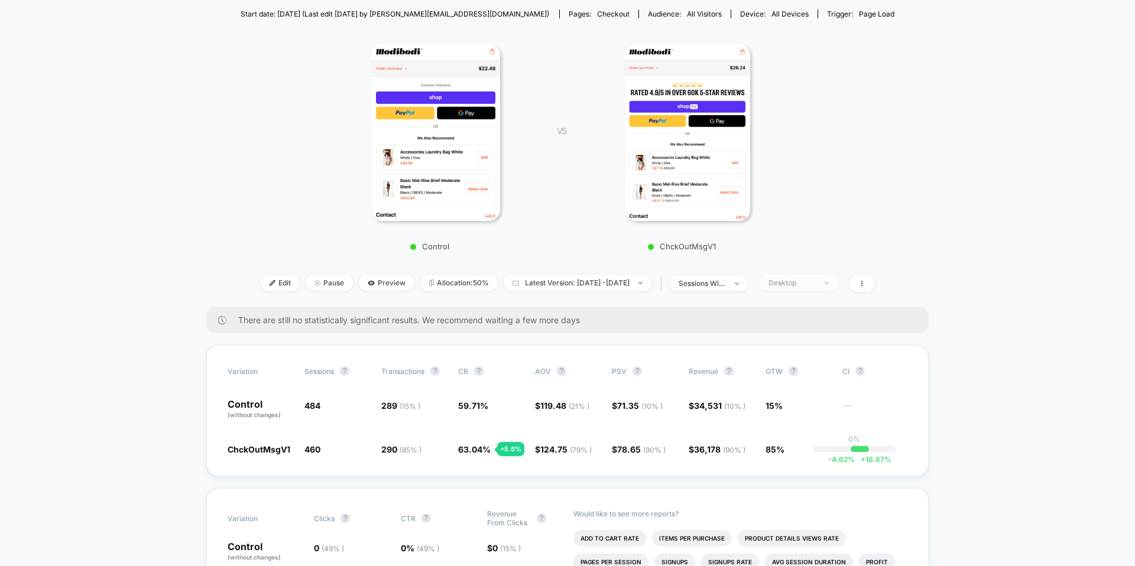
click at [809, 283] on div "Desktop" at bounding box center [792, 282] width 47 height 9
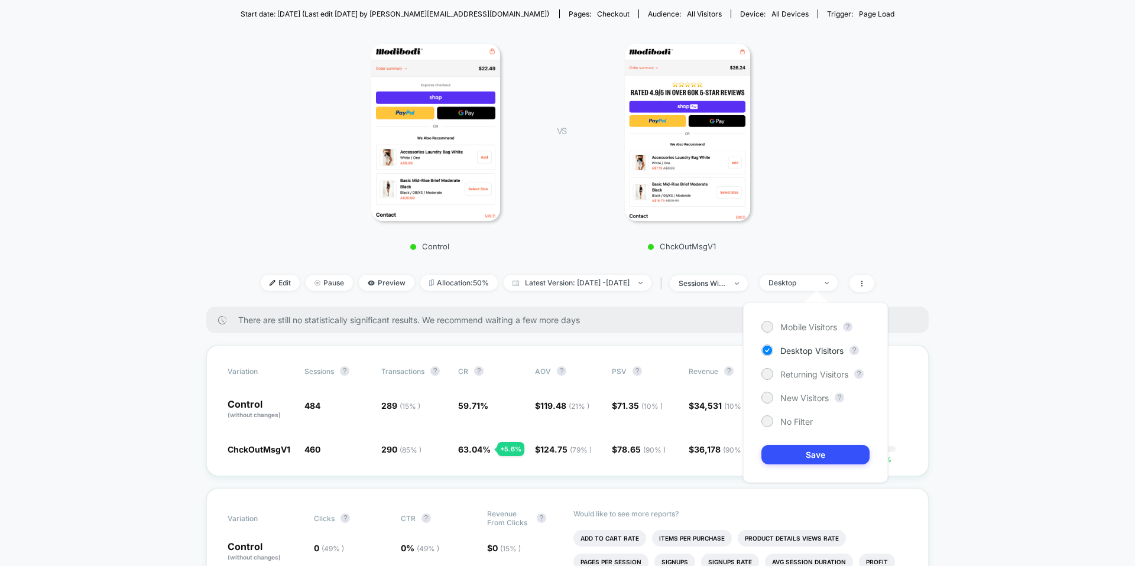
click at [840, 231] on div "Control VS ChckOutMsgV1" at bounding box center [562, 143] width 654 height 227
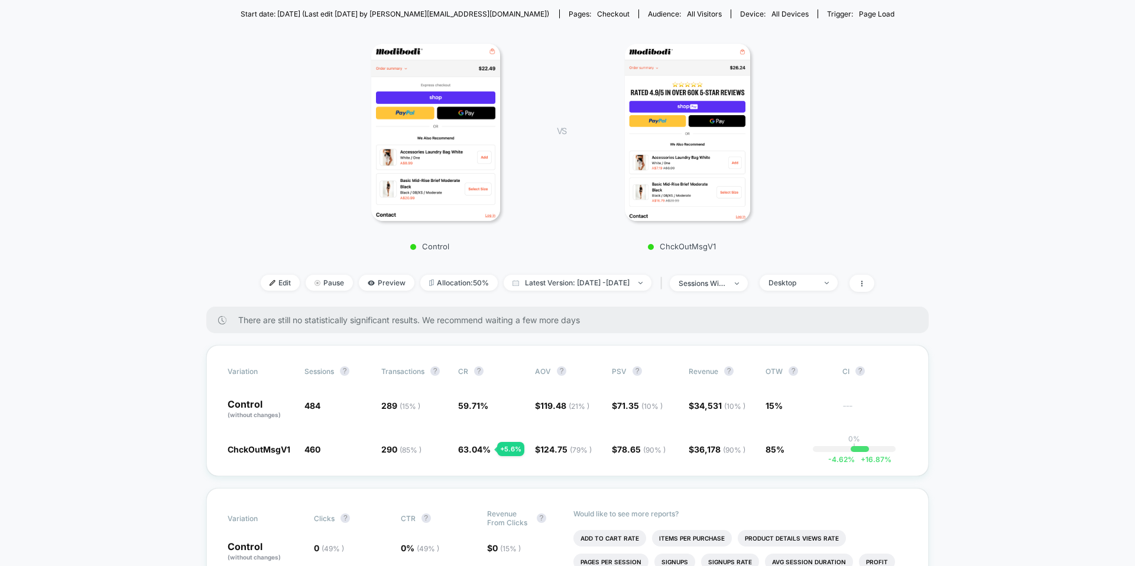
click at [825, 180] on div "Control VS ChckOutMsgV1" at bounding box center [562, 143] width 654 height 227
click at [809, 281] on div "Desktop" at bounding box center [792, 282] width 47 height 9
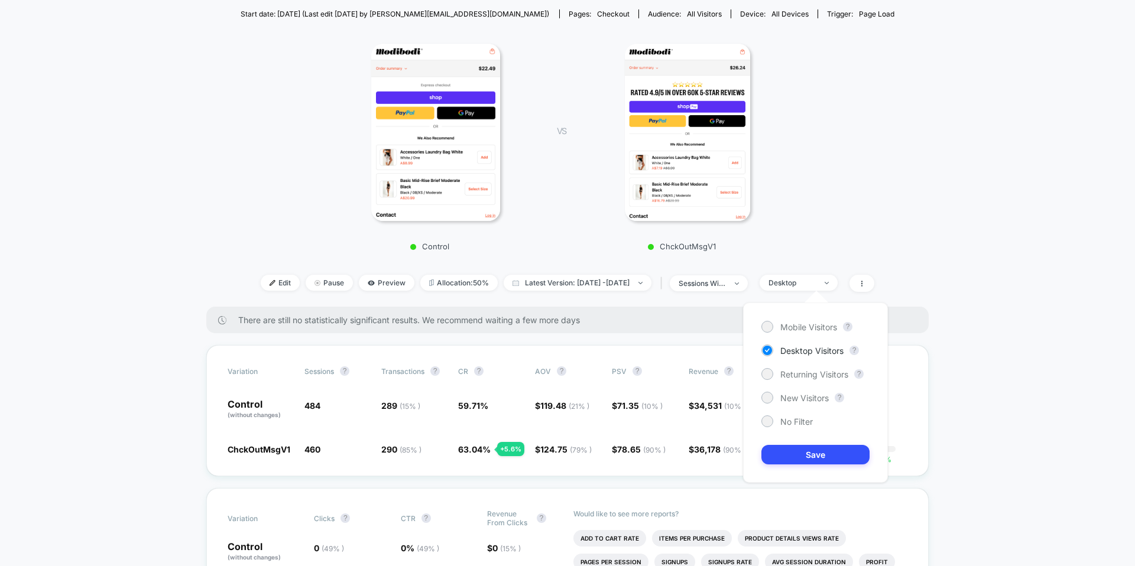
click at [785, 427] on div "Mobile Visitors ? Desktop Visitors ? Returning Visitors ? New Visitors ? No Fil…" at bounding box center [815, 393] width 145 height 180
click at [786, 419] on span "No Filter" at bounding box center [796, 422] width 33 height 10
click at [786, 456] on button "Save" at bounding box center [815, 455] width 108 height 20
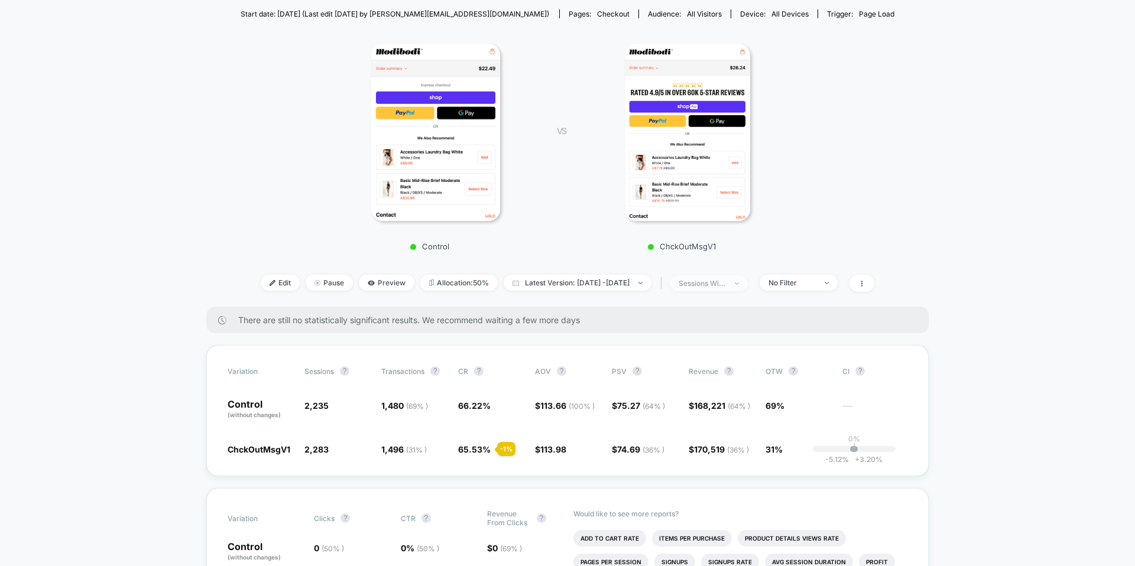
click at [726, 283] on div "sessions with impression" at bounding box center [702, 283] width 47 height 9
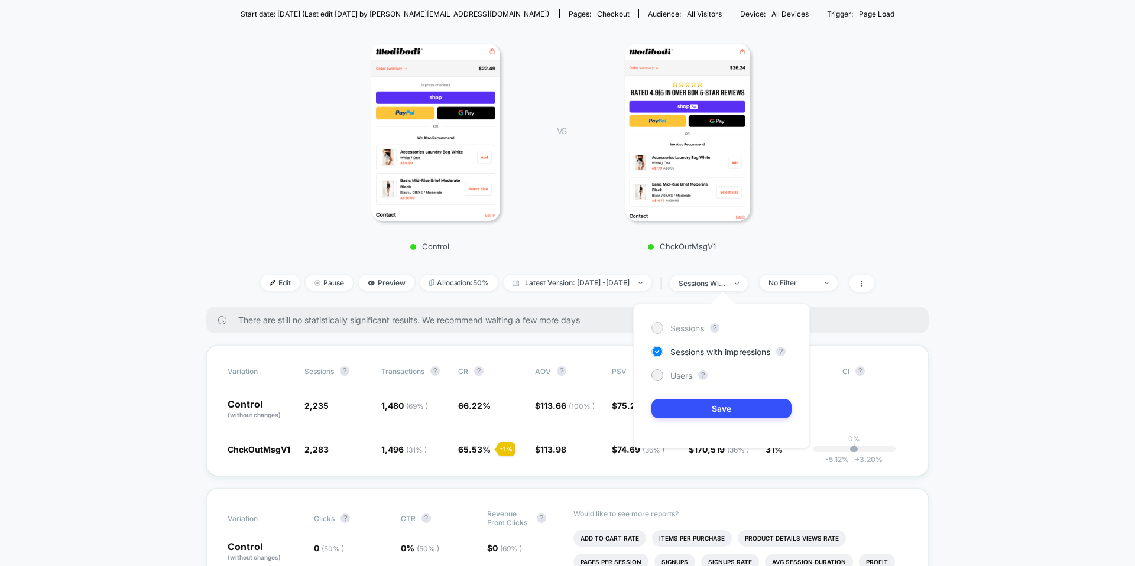
click at [685, 330] on span "Sessions" at bounding box center [687, 328] width 34 height 10
click at [695, 396] on div "Sessions ? Sessions with impressions ? Users ? Save" at bounding box center [721, 376] width 177 height 145
click at [695, 407] on button "Save" at bounding box center [722, 409] width 140 height 20
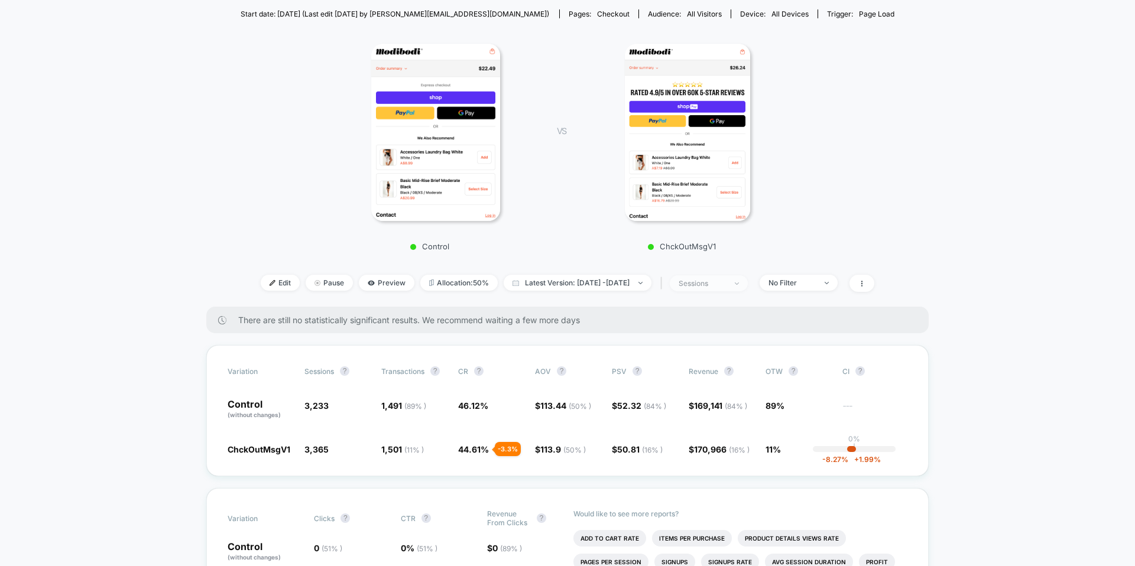
click at [726, 281] on div "sessions" at bounding box center [702, 283] width 47 height 9
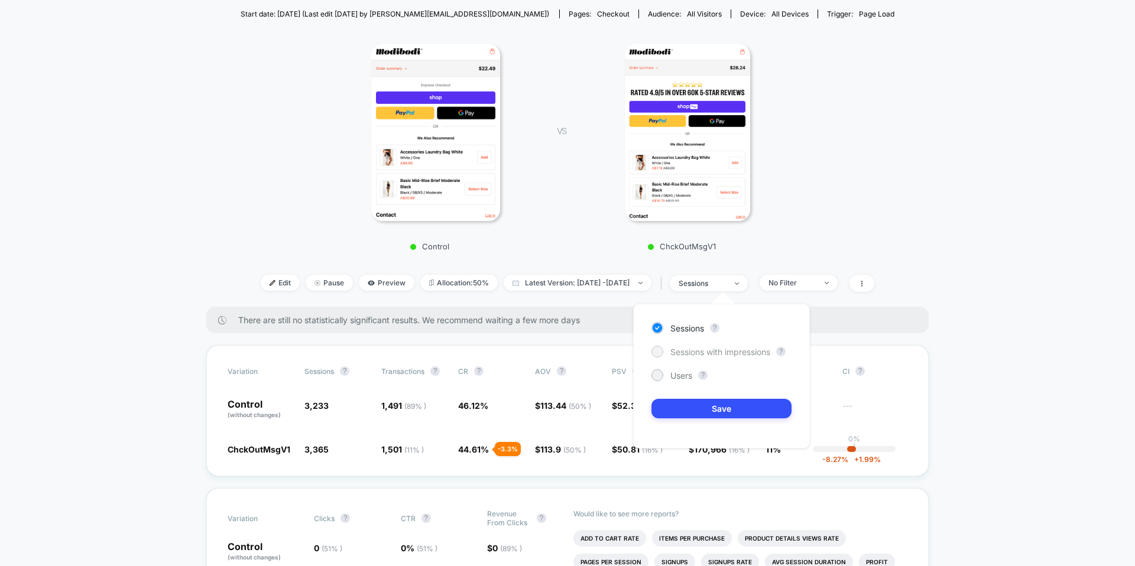
click at [716, 348] on span "Sessions with impressions" at bounding box center [720, 352] width 100 height 10
click at [712, 409] on button "Save" at bounding box center [722, 409] width 140 height 20
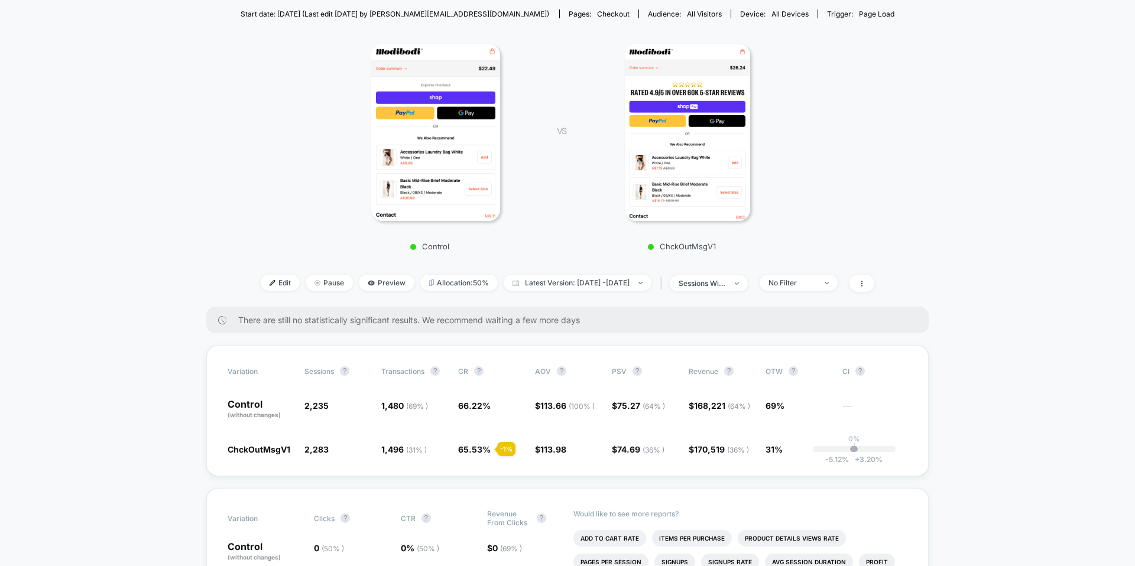
click at [838, 258] on div "< Back to all live experiences MB176 | Add Social Proof to Checkout above the f…" at bounding box center [568, 112] width 654 height 388
